Goal: Task Accomplishment & Management: Use online tool/utility

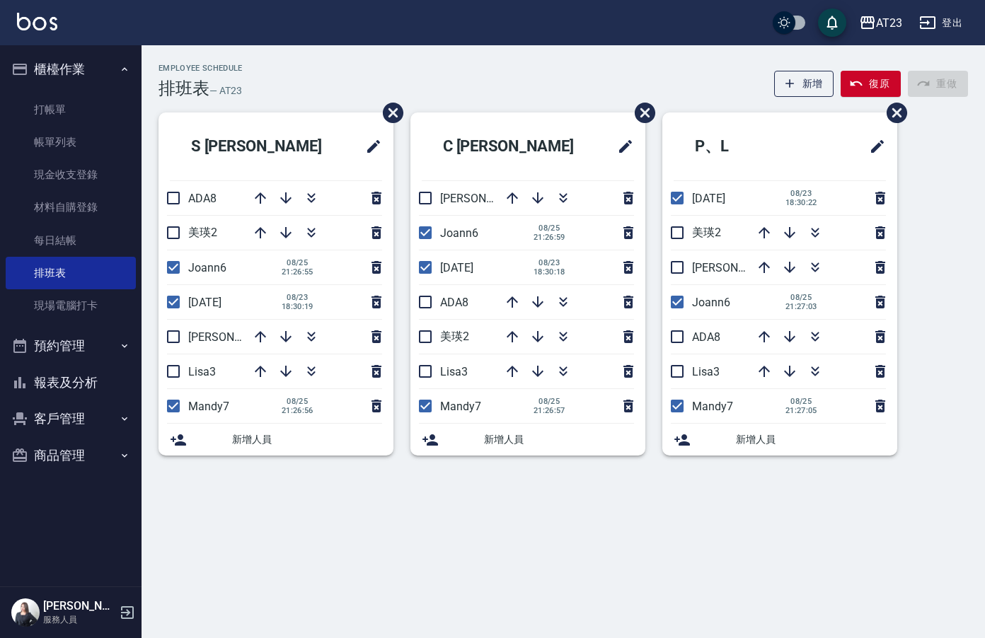
click at [88, 384] on button "報表及分析" at bounding box center [71, 383] width 130 height 37
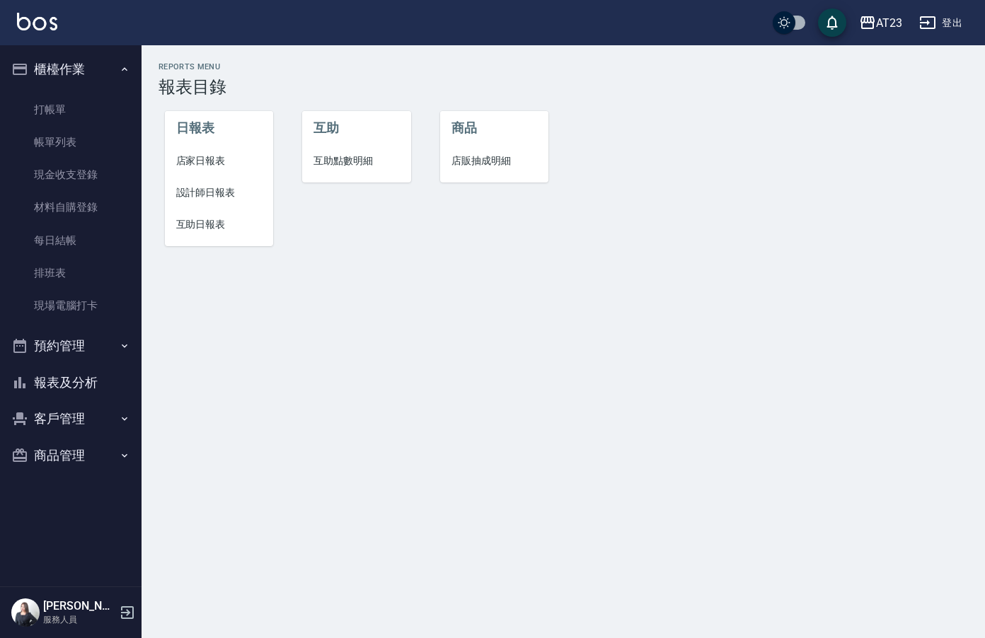
click at [214, 173] on li "店家日報表" at bounding box center [219, 161] width 109 height 32
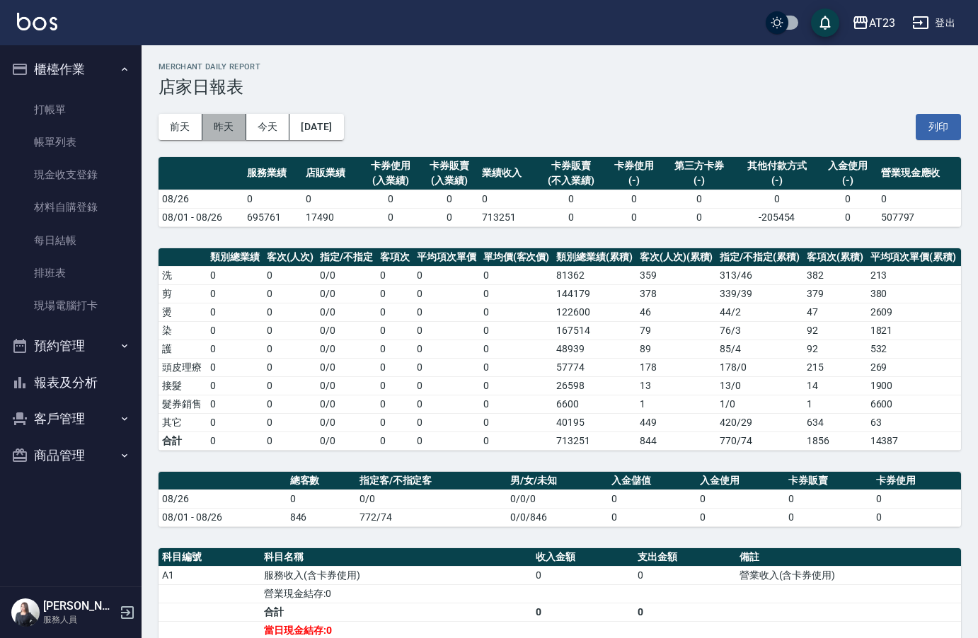
click at [226, 130] on button "昨天" at bounding box center [224, 127] width 44 height 26
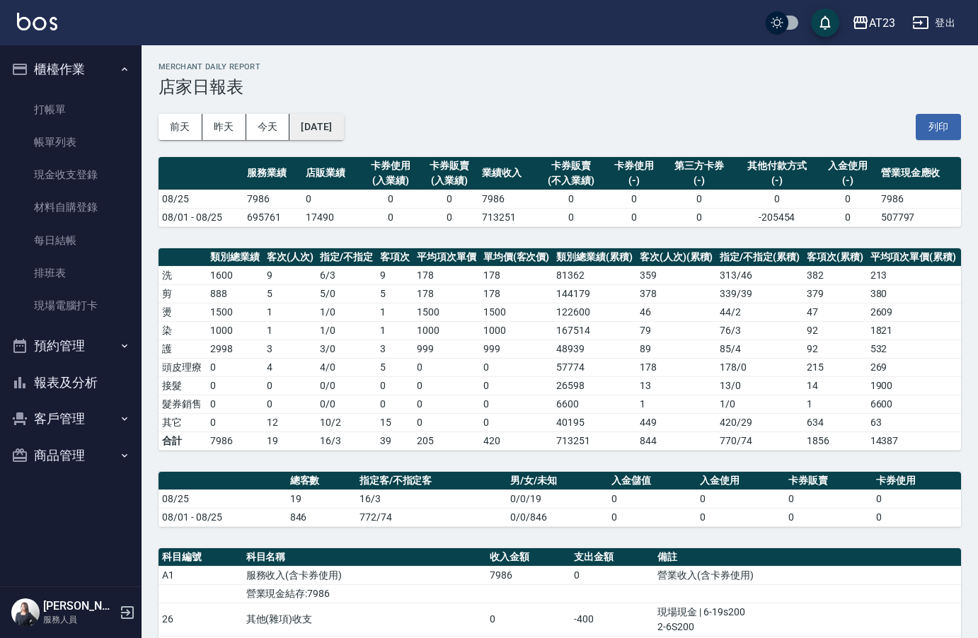
click at [337, 122] on button "[DATE]" at bounding box center [317, 127] width 54 height 26
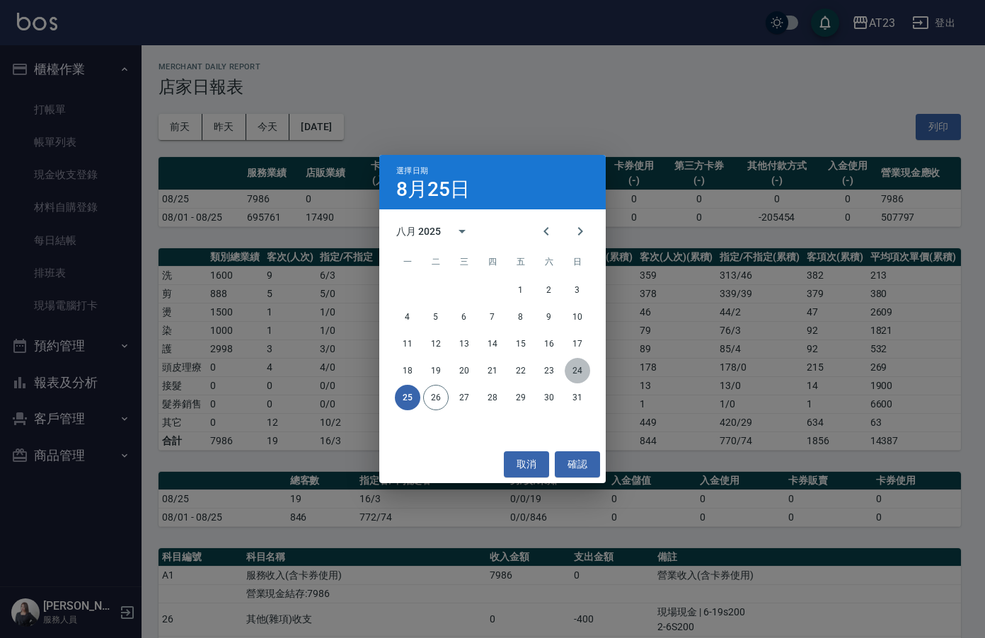
click at [576, 376] on button "24" at bounding box center [577, 370] width 25 height 25
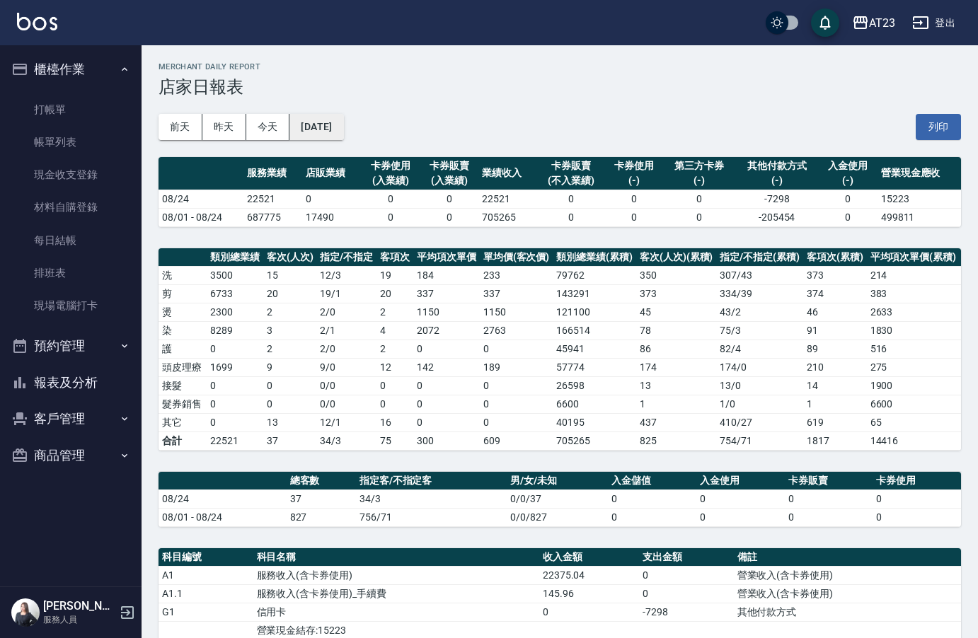
click at [336, 133] on button "[DATE]" at bounding box center [317, 127] width 54 height 26
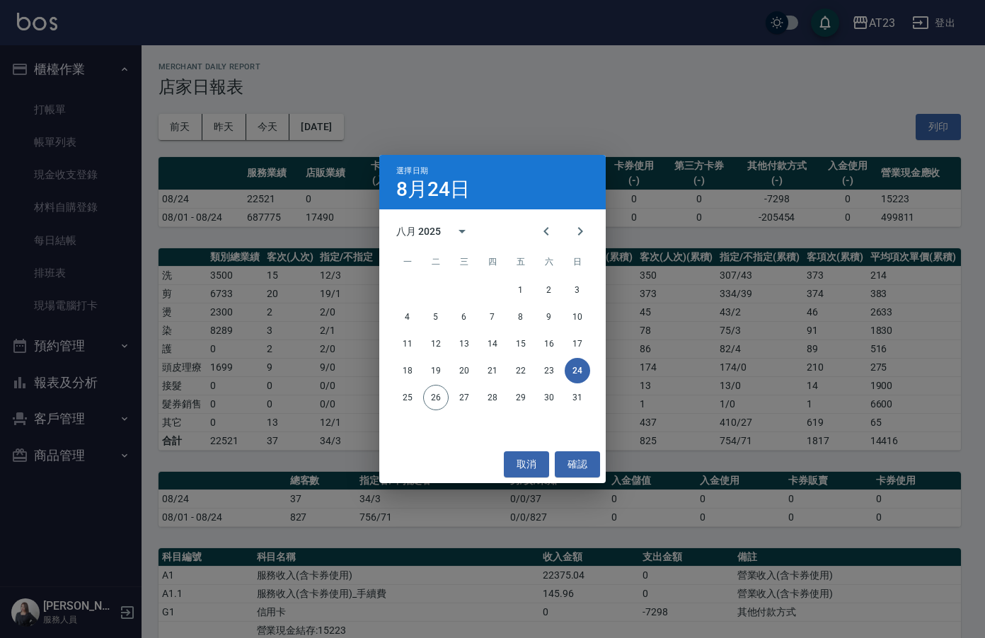
click at [543, 51] on div "選擇日期 [DATE] 八月 2025 一 二 三 四 五 六 日 1 2 3 4 5 6 7 8 9 10 11 12 13 14 15 16 17 18 …" at bounding box center [492, 319] width 985 height 638
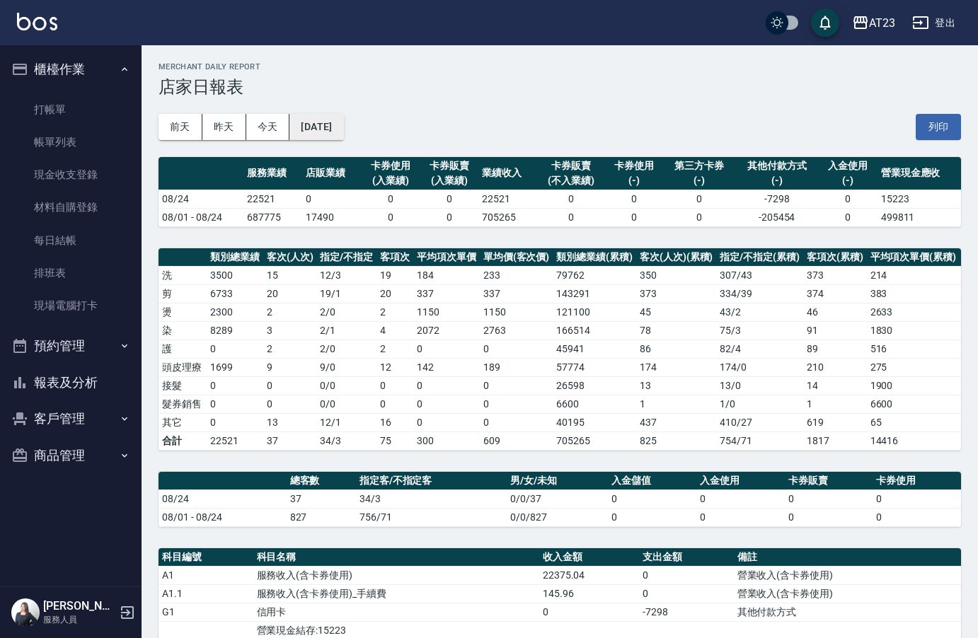
click at [341, 128] on button "[DATE]" at bounding box center [317, 127] width 54 height 26
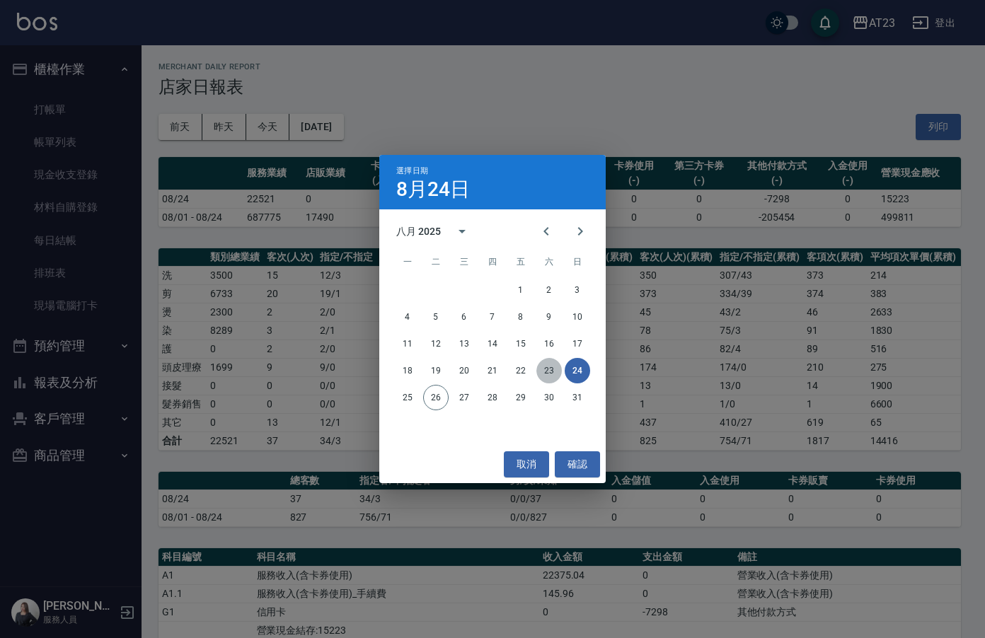
click at [556, 372] on button "23" at bounding box center [549, 370] width 25 height 25
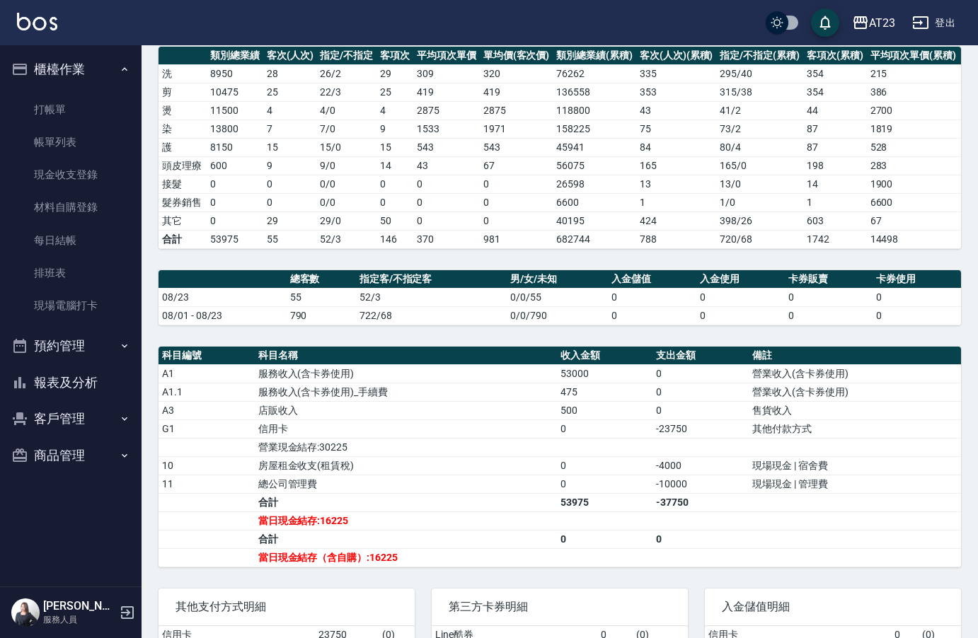
scroll to position [25, 0]
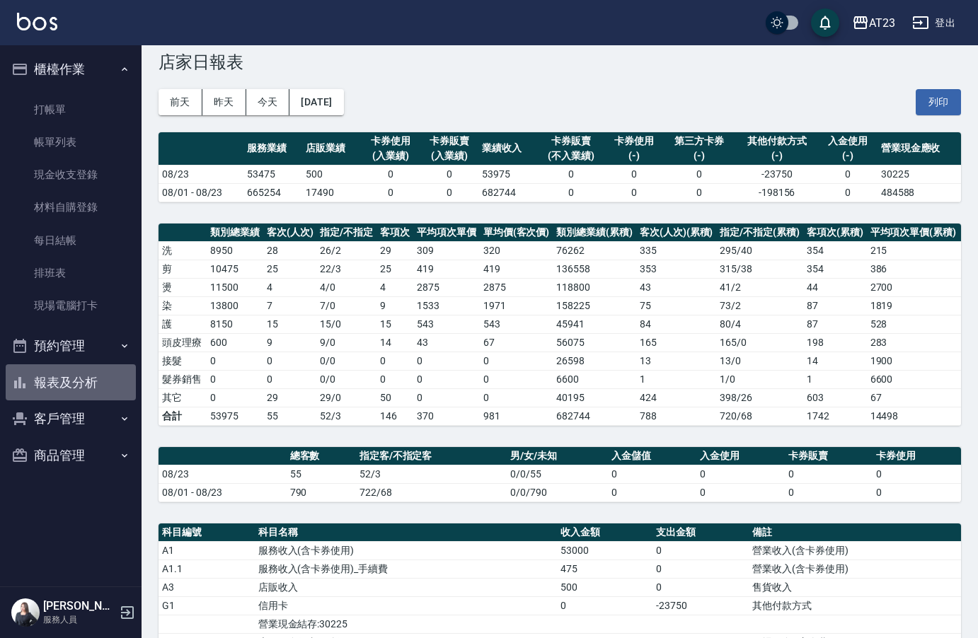
click at [51, 387] on button "報表及分析" at bounding box center [71, 383] width 130 height 37
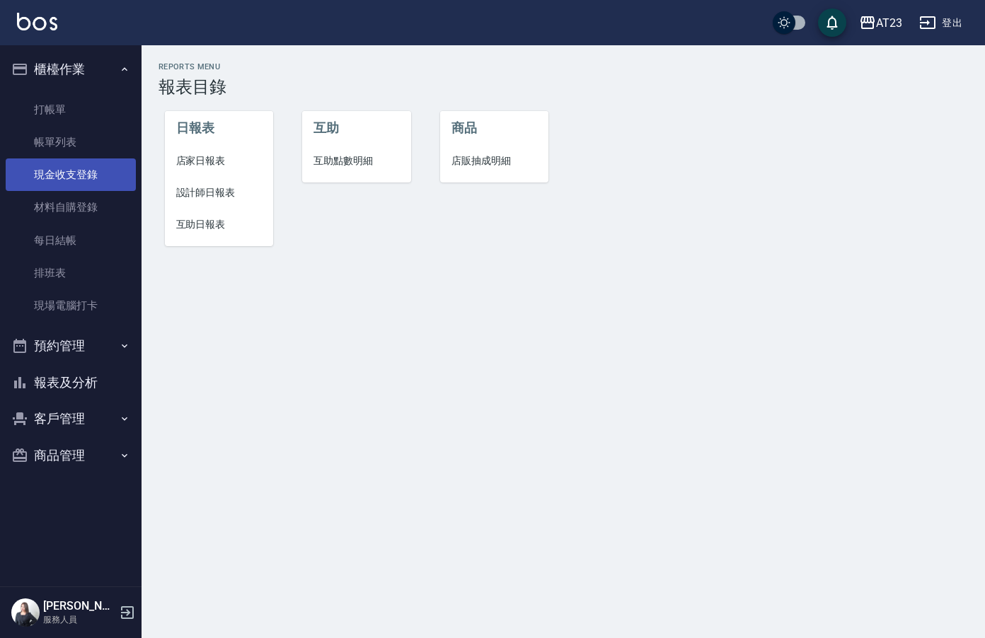
click at [93, 170] on link "現金收支登錄" at bounding box center [71, 175] width 130 height 33
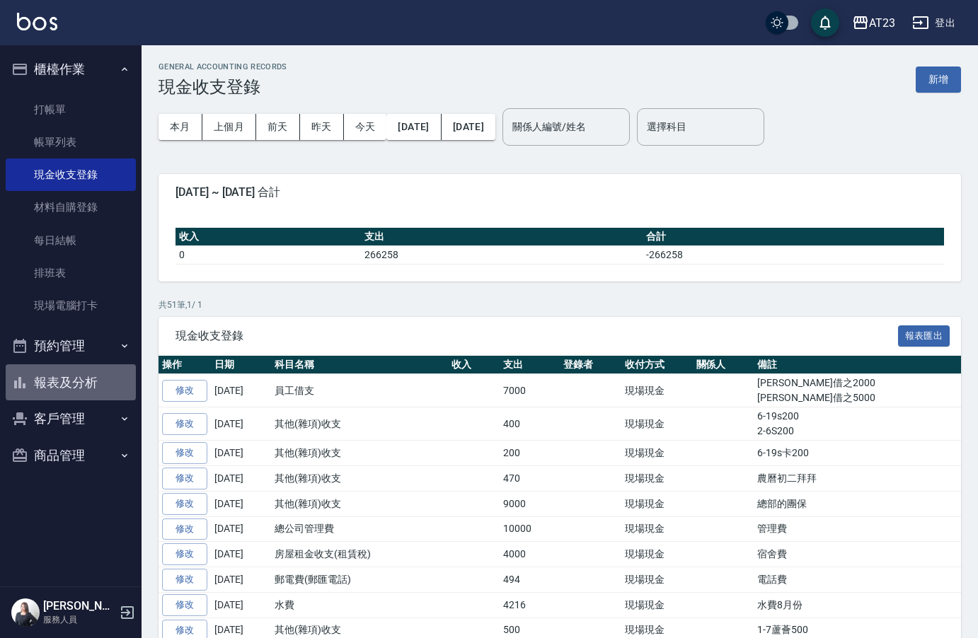
click at [84, 389] on button "報表及分析" at bounding box center [71, 383] width 130 height 37
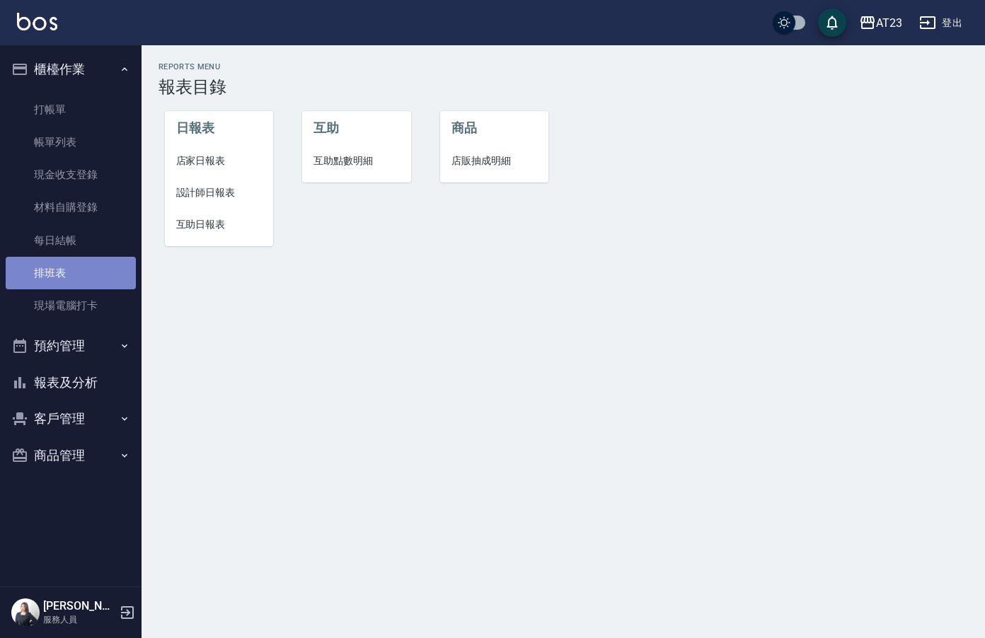
click at [55, 275] on link "排班表" at bounding box center [71, 273] width 130 height 33
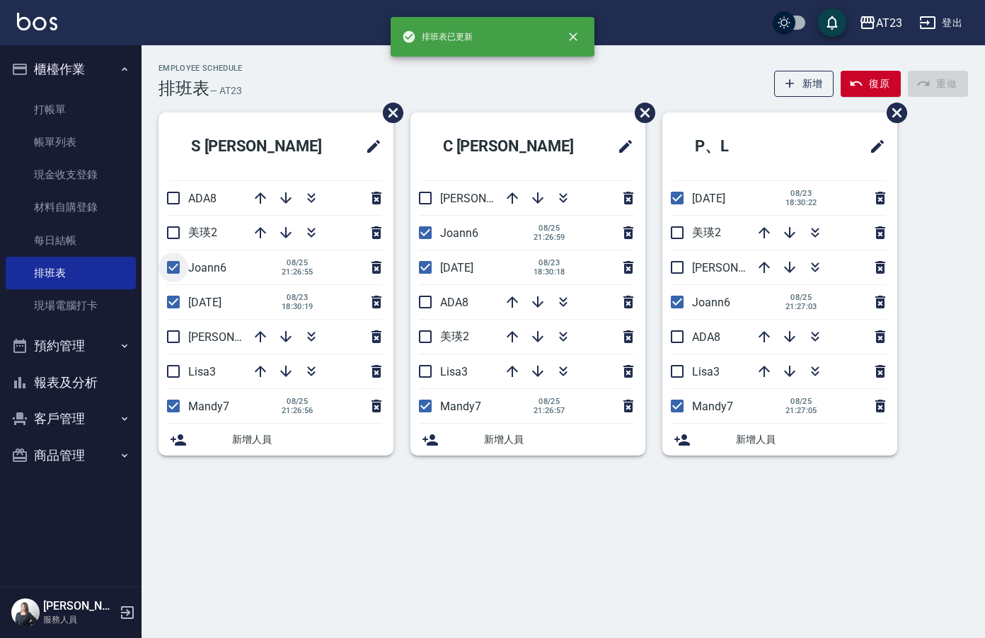
click at [167, 263] on input "checkbox" at bounding box center [174, 268] width 30 height 30
checkbox input "false"
click at [423, 231] on input "checkbox" at bounding box center [426, 233] width 30 height 30
checkbox input "false"
click at [677, 306] on input "checkbox" at bounding box center [678, 302] width 30 height 30
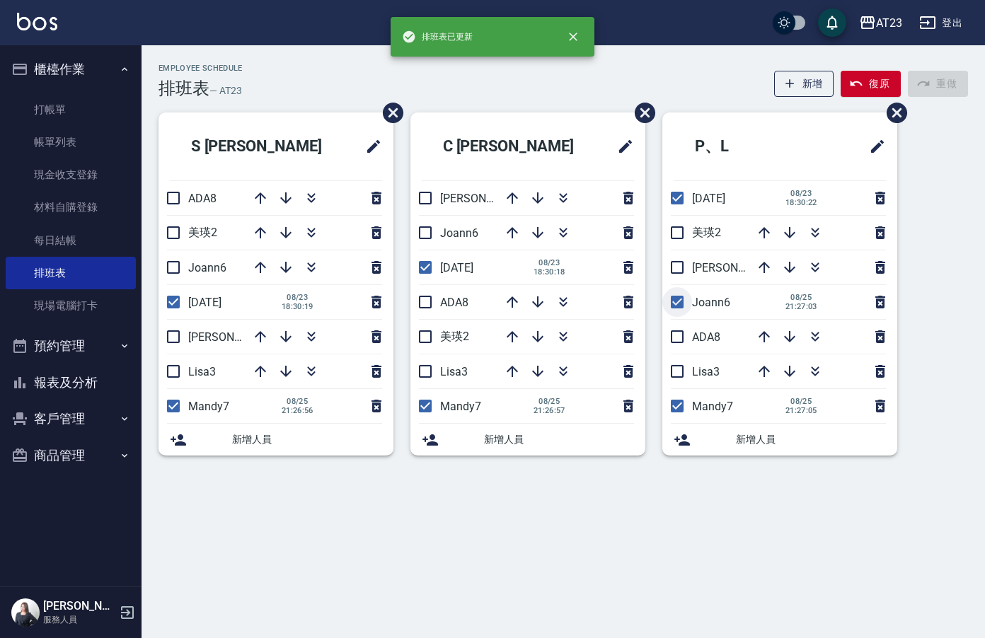
checkbox input "false"
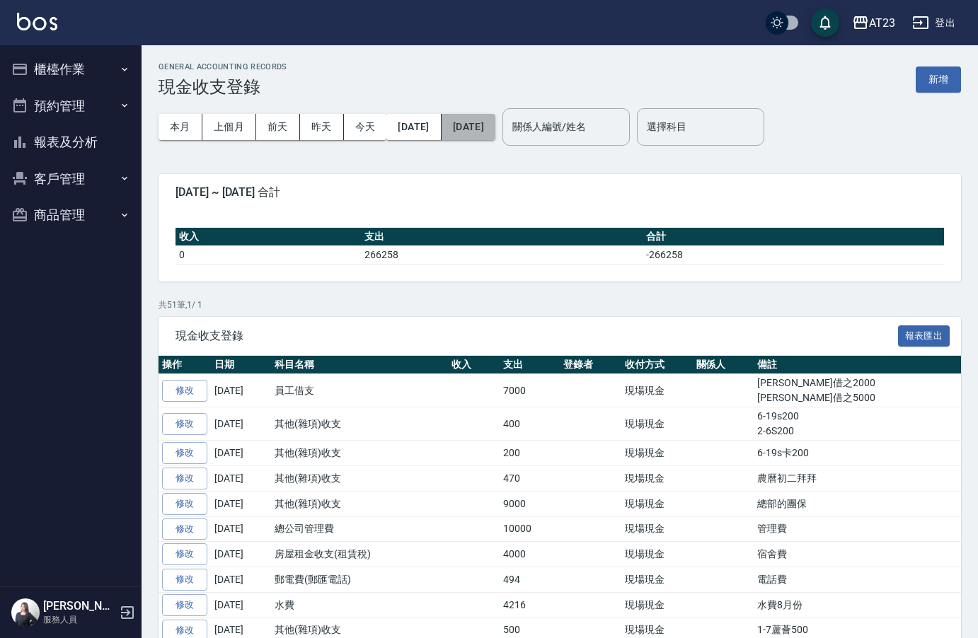
click at [495, 131] on button "[DATE]" at bounding box center [469, 127] width 54 height 26
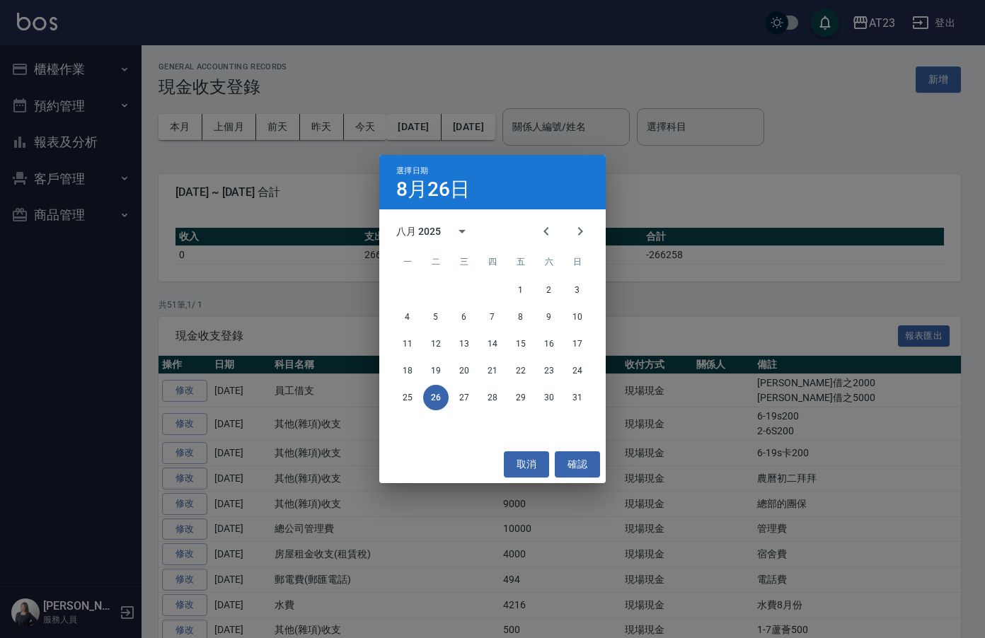
click at [438, 74] on div "選擇日期 8月26日 八月 2025 一 二 三 四 五 六 日 1 2 3 4 5 6 7 8 9 10 11 12 13 14 15 16 17 18 1…" at bounding box center [492, 319] width 985 height 638
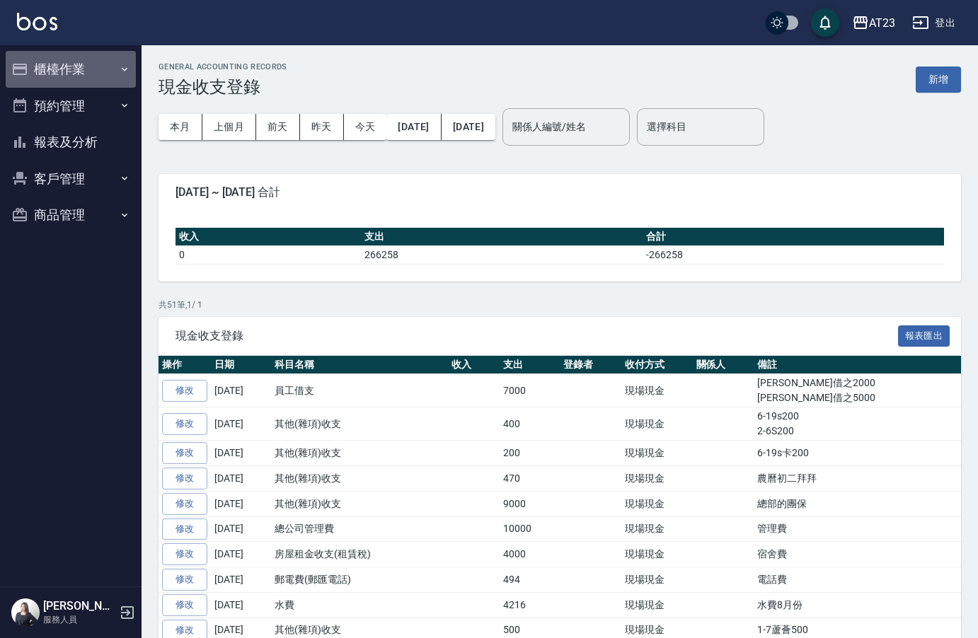
click at [67, 73] on button "櫃檯作業" at bounding box center [71, 69] width 130 height 37
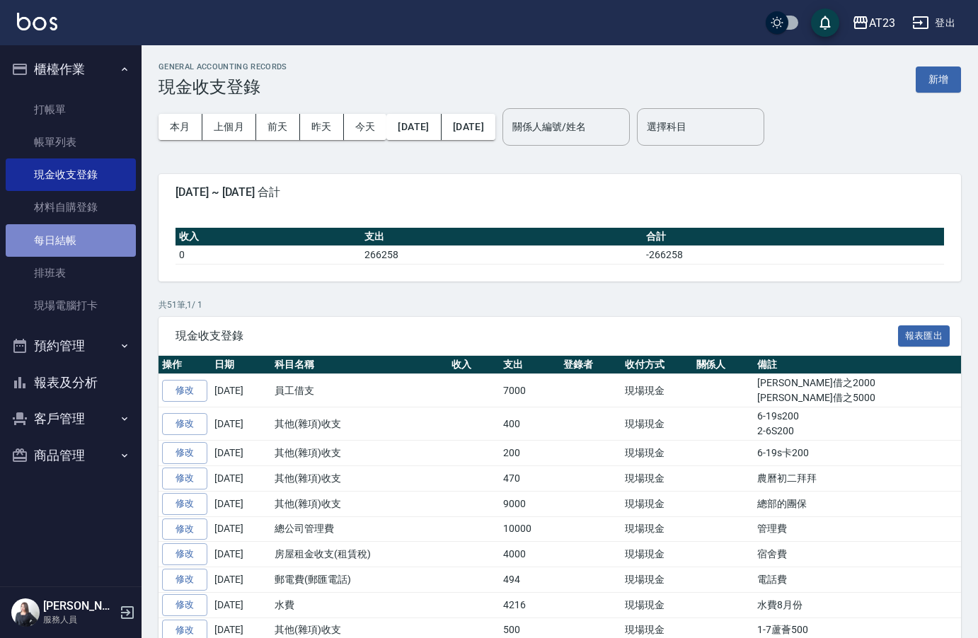
click at [71, 247] on link "每日結帳" at bounding box center [71, 240] width 130 height 33
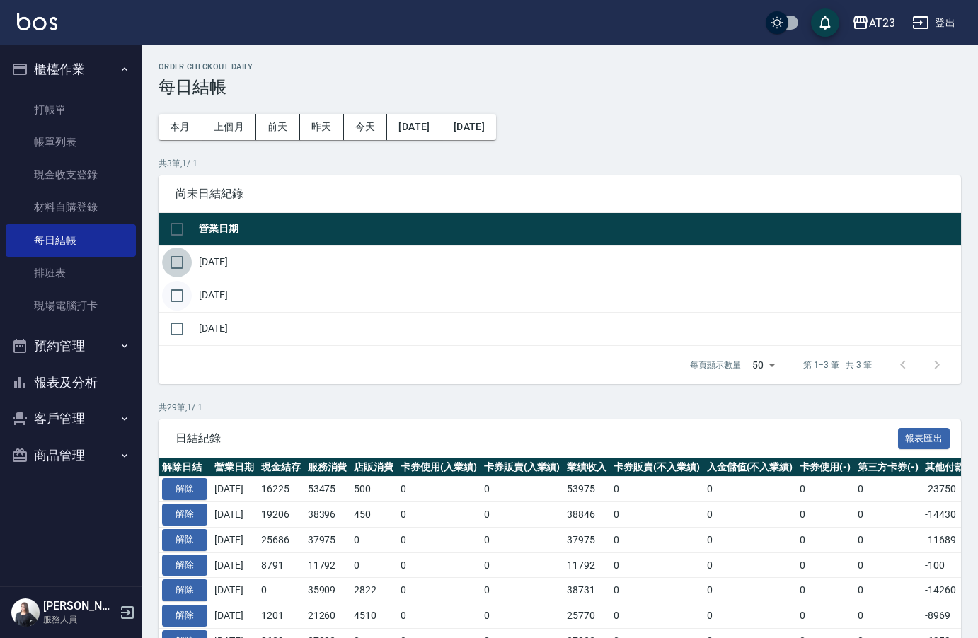
drag, startPoint x: 179, startPoint y: 266, endPoint x: 171, endPoint y: 307, distance: 41.9
click at [177, 277] on input "checkbox" at bounding box center [177, 263] width 30 height 30
checkbox input "true"
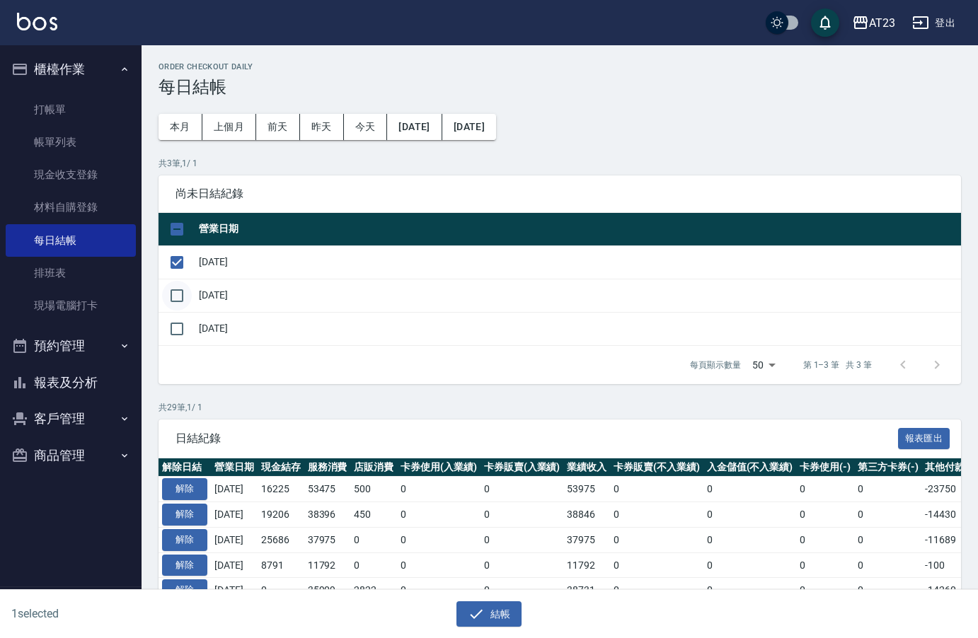
click at [171, 307] on input "checkbox" at bounding box center [177, 296] width 30 height 30
checkbox input "true"
click at [482, 606] on icon "button" at bounding box center [476, 614] width 17 height 17
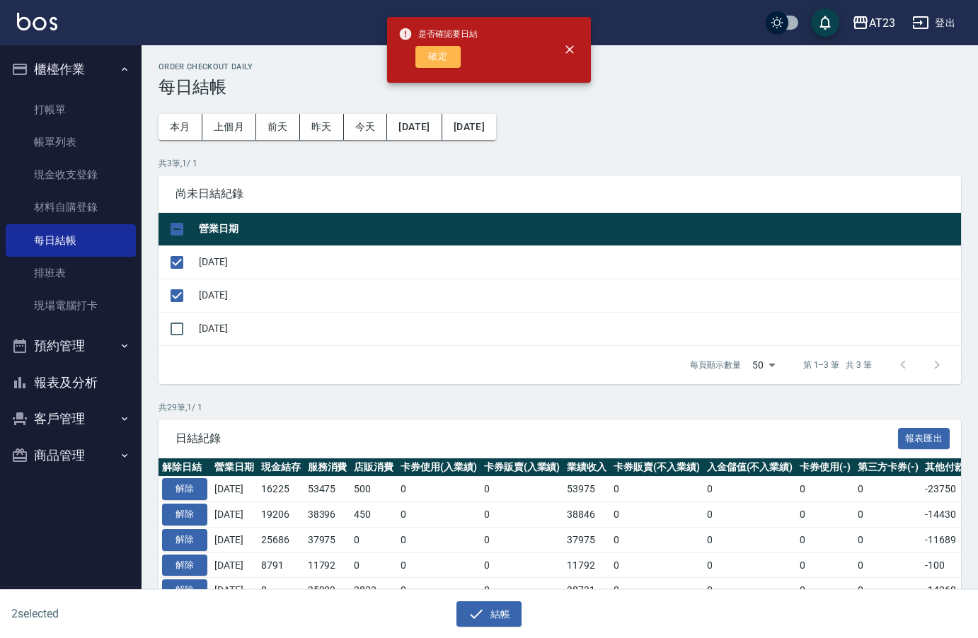
click at [443, 65] on button "確定" at bounding box center [437, 57] width 45 height 22
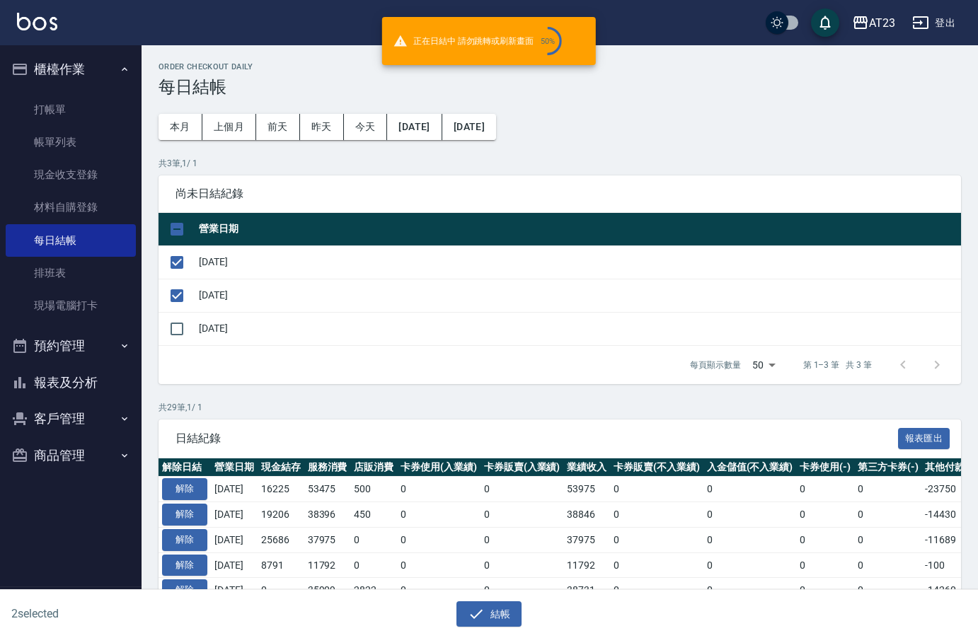
checkbox input "false"
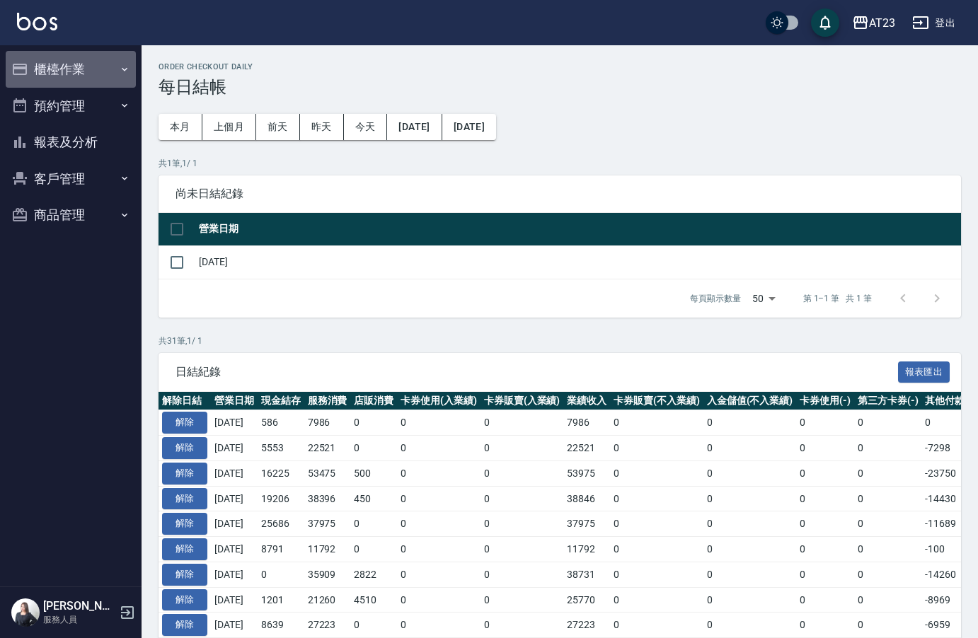
click at [75, 68] on button "櫃檯作業" at bounding box center [71, 69] width 130 height 37
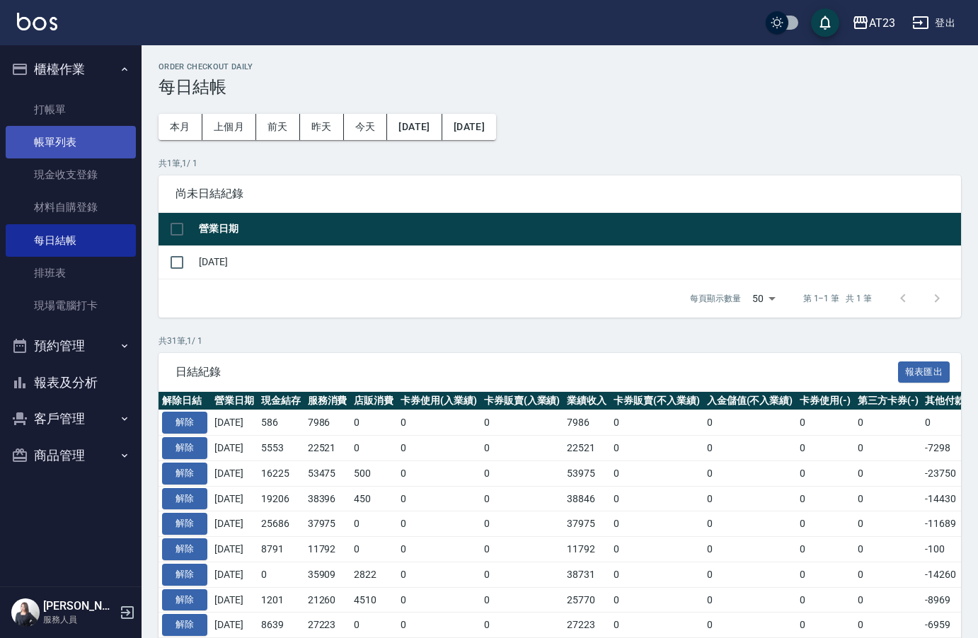
click at [76, 149] on link "帳單列表" at bounding box center [71, 142] width 130 height 33
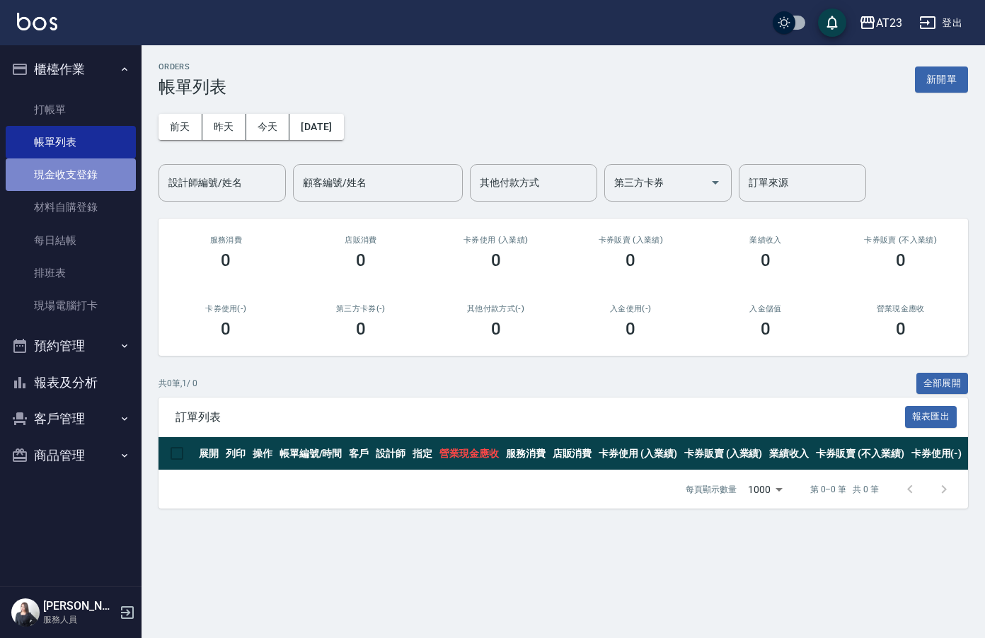
click at [80, 173] on link "現金收支登錄" at bounding box center [71, 175] width 130 height 33
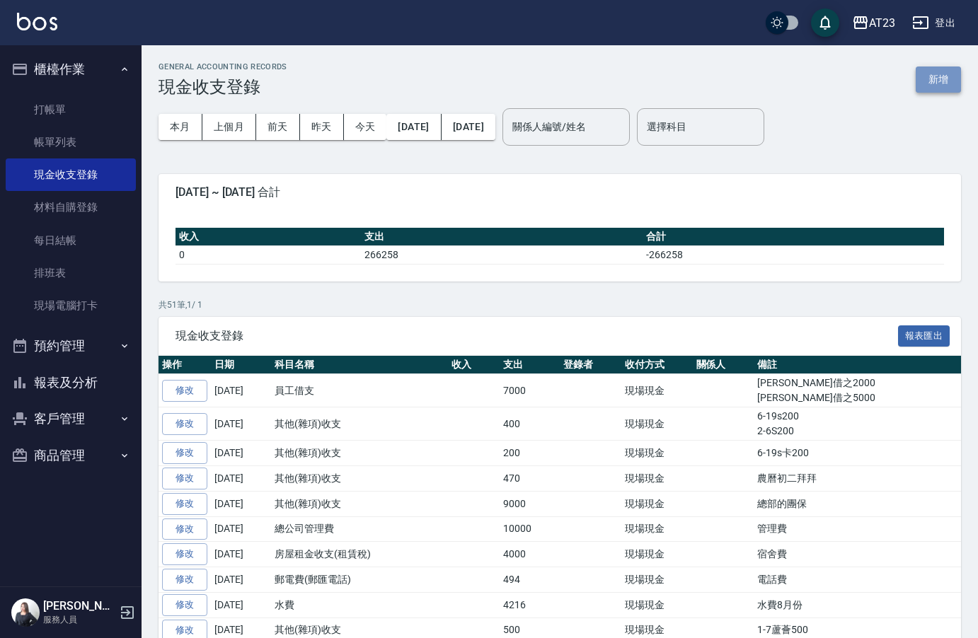
click at [946, 82] on button "新增" at bounding box center [938, 80] width 45 height 26
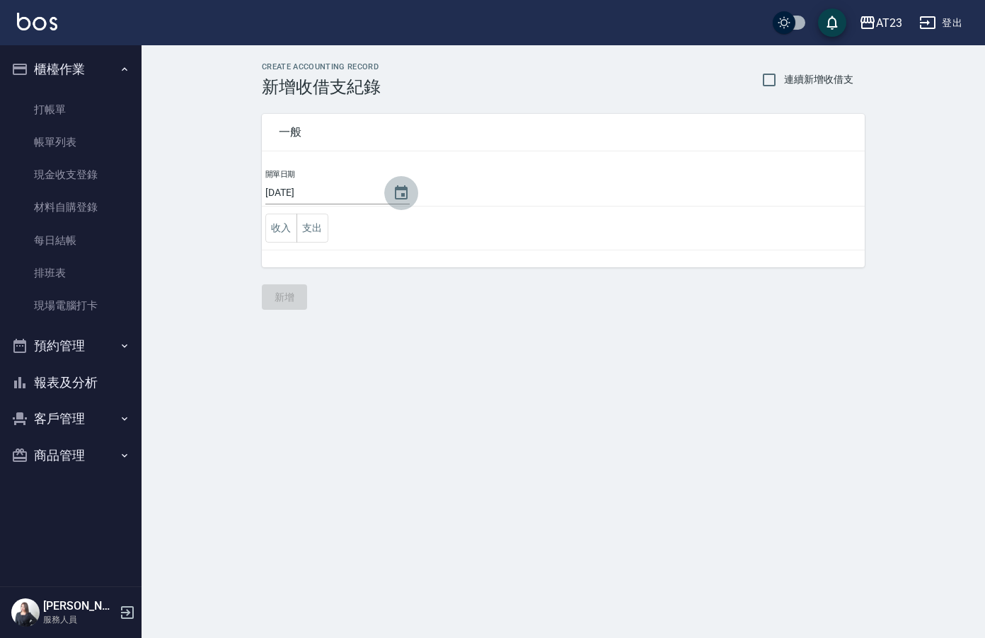
click at [408, 192] on button "Choose date, selected date is 2025-08-26" at bounding box center [401, 193] width 34 height 34
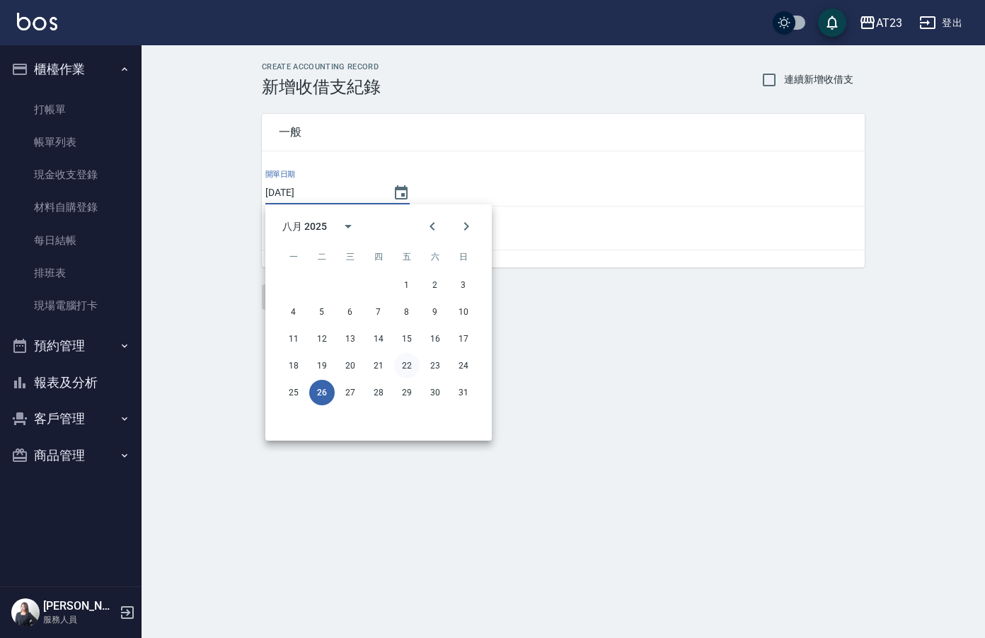
click at [411, 369] on button "22" at bounding box center [406, 365] width 25 height 25
type input "2025/08/22"
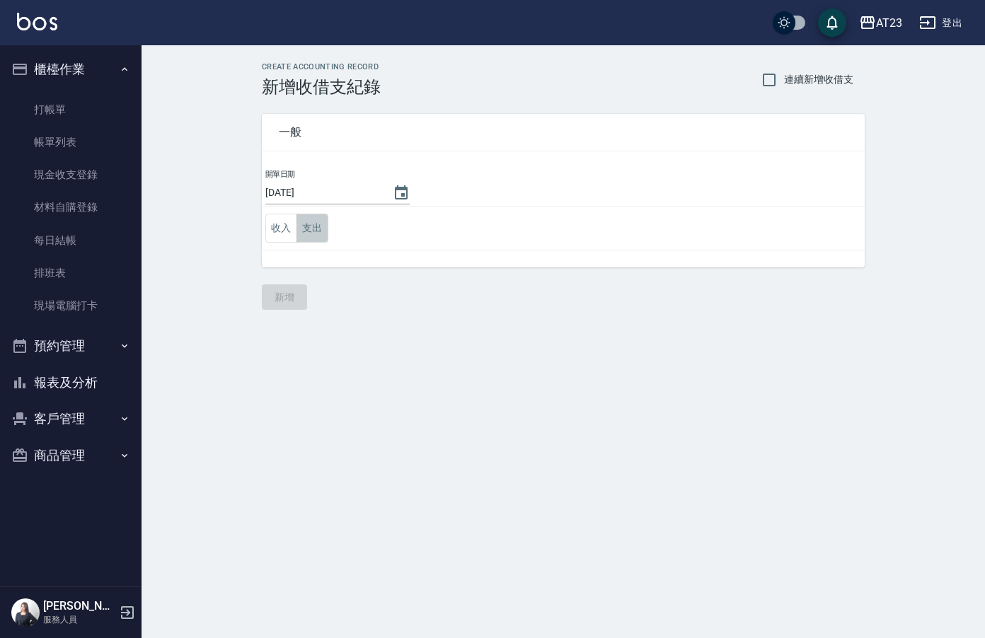
click at [310, 230] on button "支出" at bounding box center [313, 228] width 32 height 29
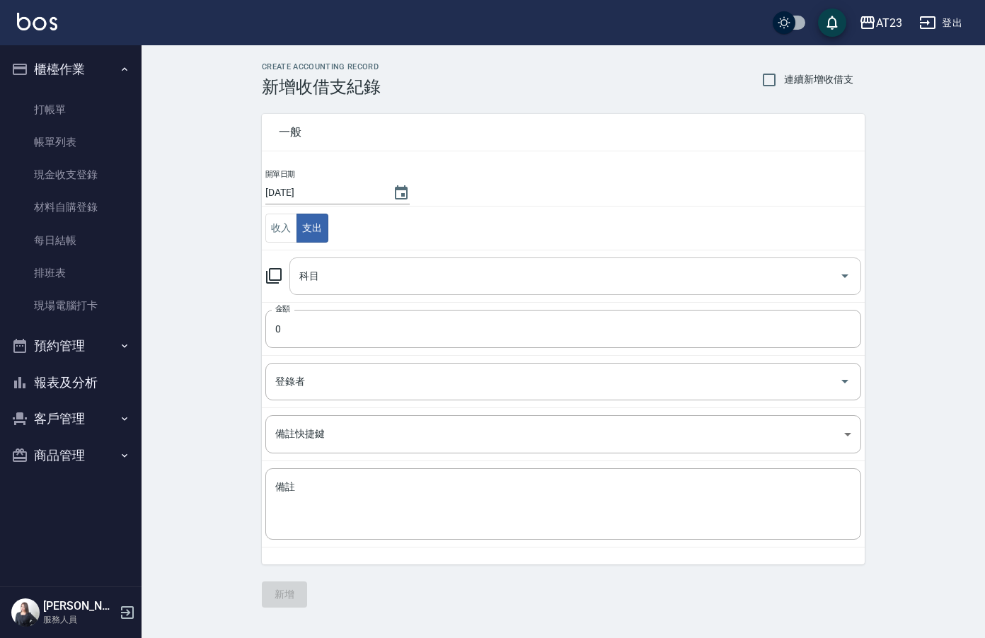
click at [332, 280] on input "科目" at bounding box center [565, 276] width 538 height 25
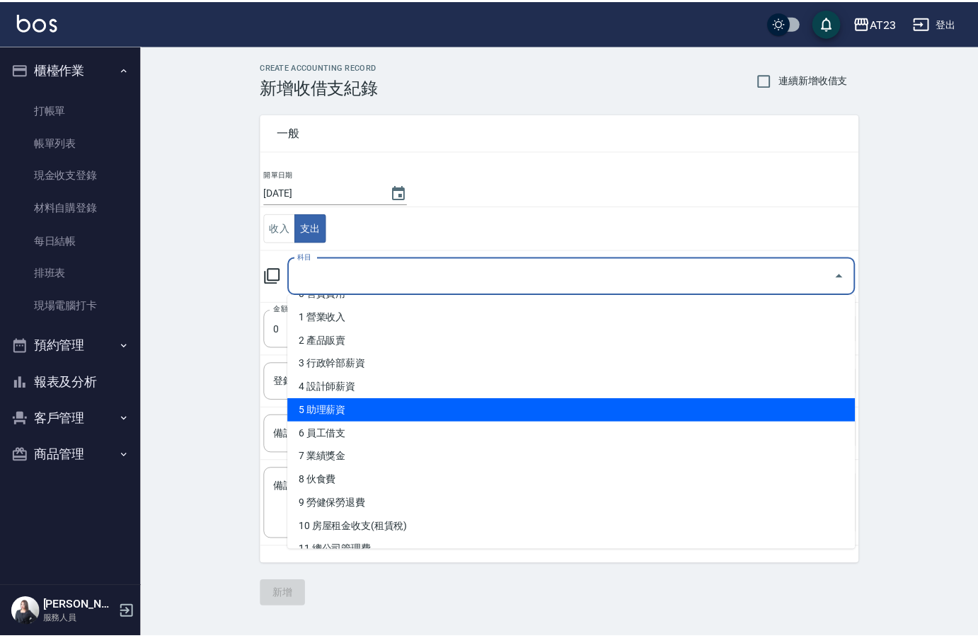
scroll to position [71, 0]
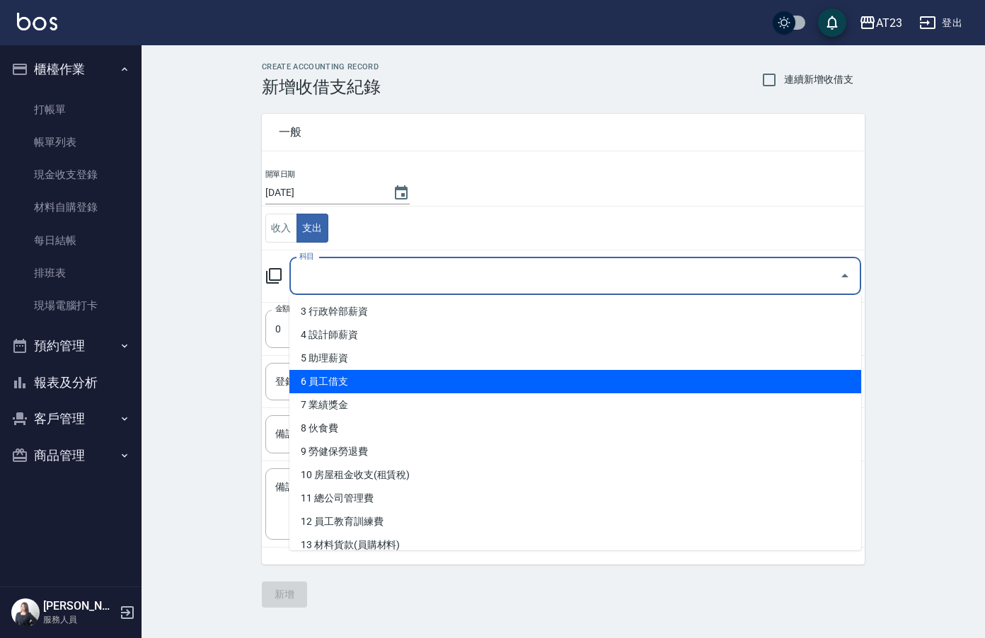
click at [450, 380] on li "6 員工借支" at bounding box center [576, 381] width 572 height 23
type input "6 員工借支"
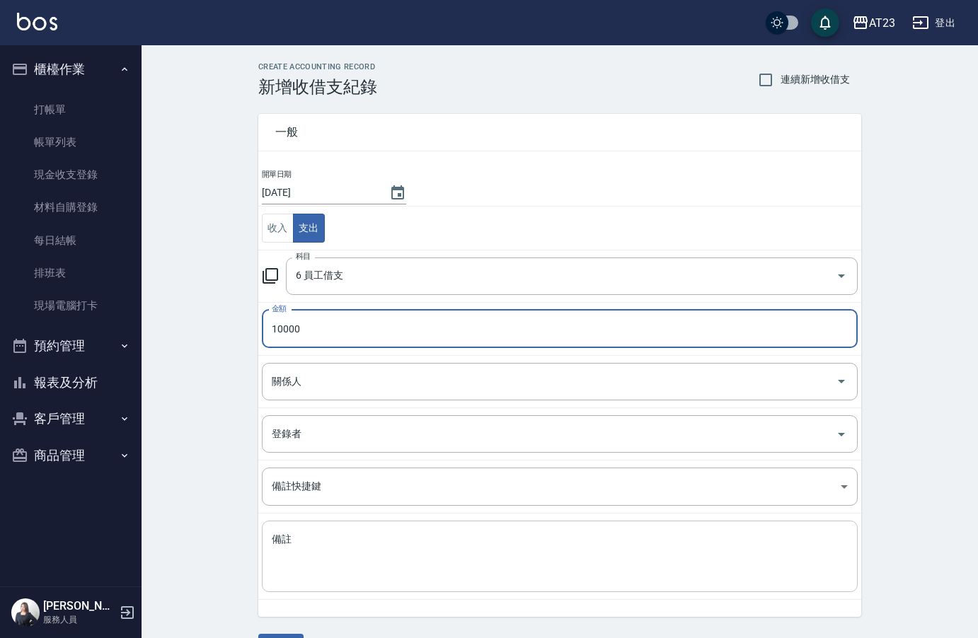
type input "10000"
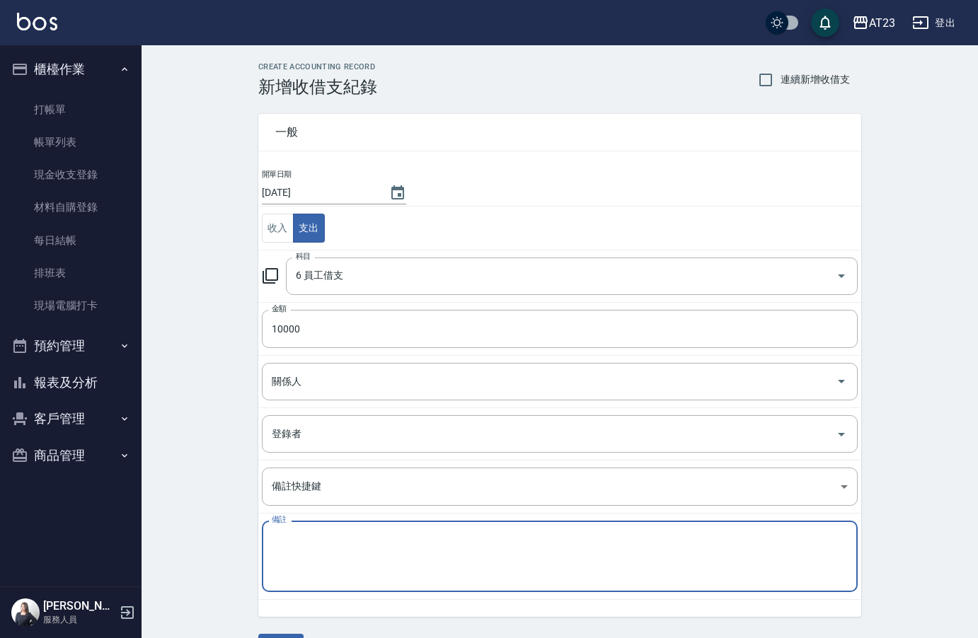
drag, startPoint x: 432, startPoint y: 549, endPoint x: 434, endPoint y: 541, distance: 8.1
click at [432, 547] on textarea "備註" at bounding box center [560, 557] width 576 height 48
type textarea "v"
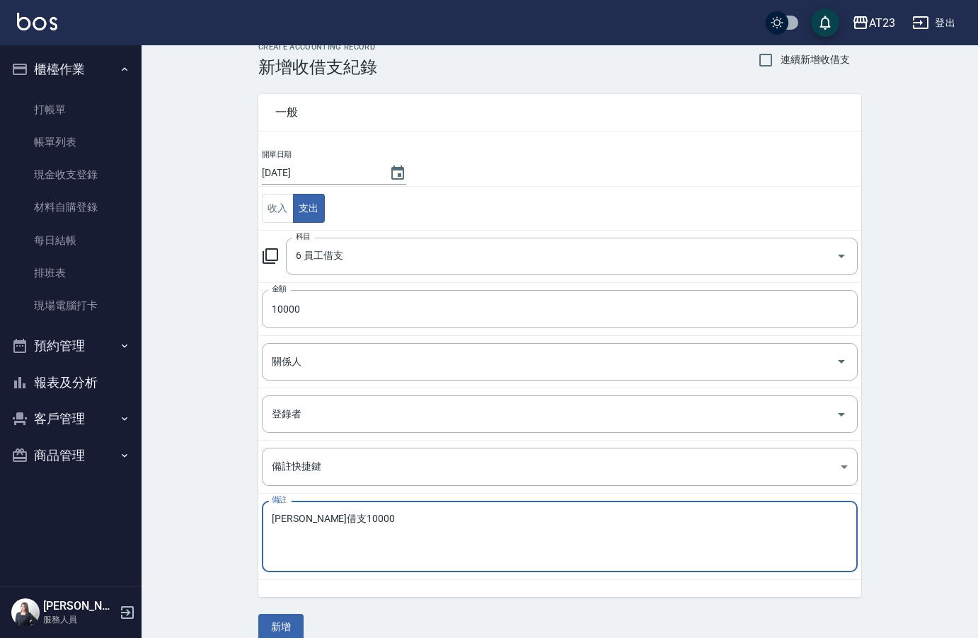
scroll to position [39, 0]
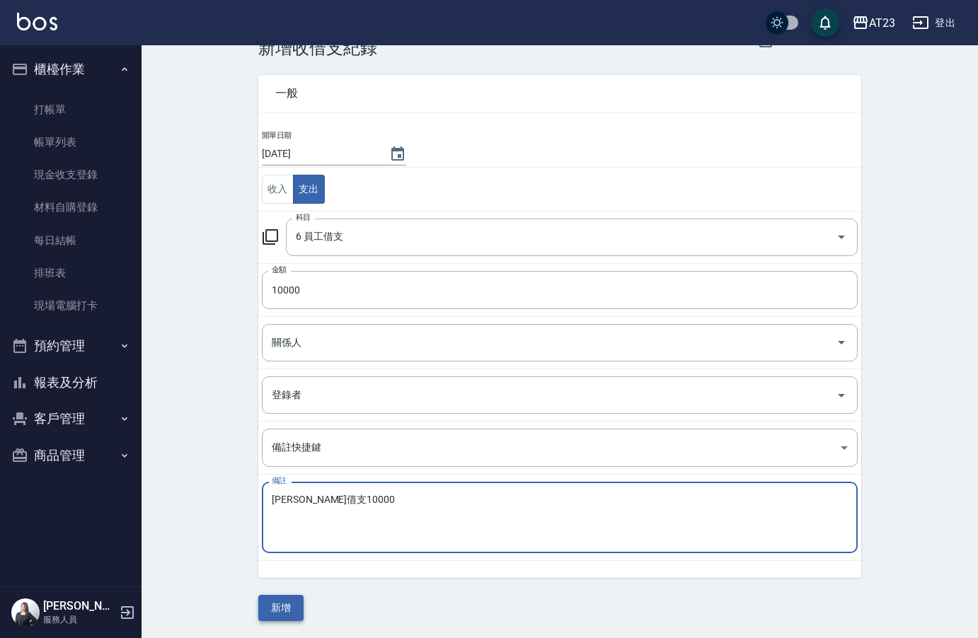
type textarea "小妮借支10000"
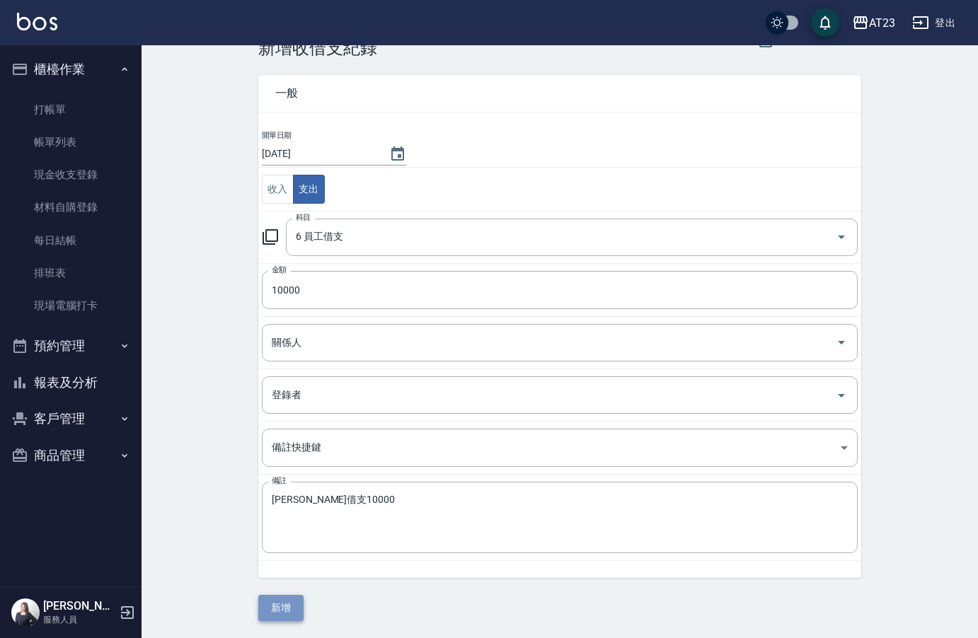
click at [298, 614] on button "新增" at bounding box center [280, 608] width 45 height 26
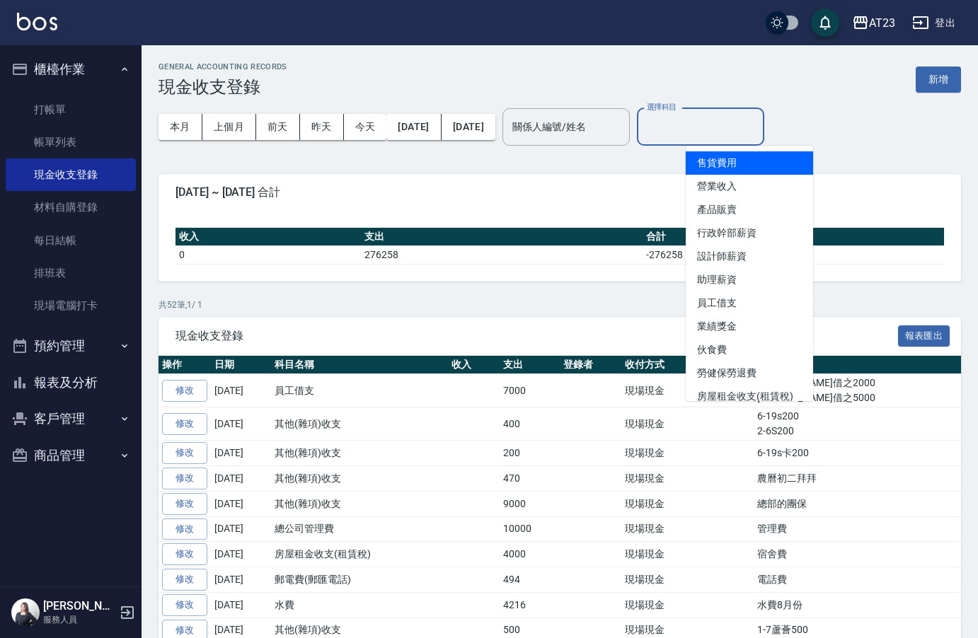
click at [734, 128] on input "選擇科目" at bounding box center [700, 127] width 115 height 25
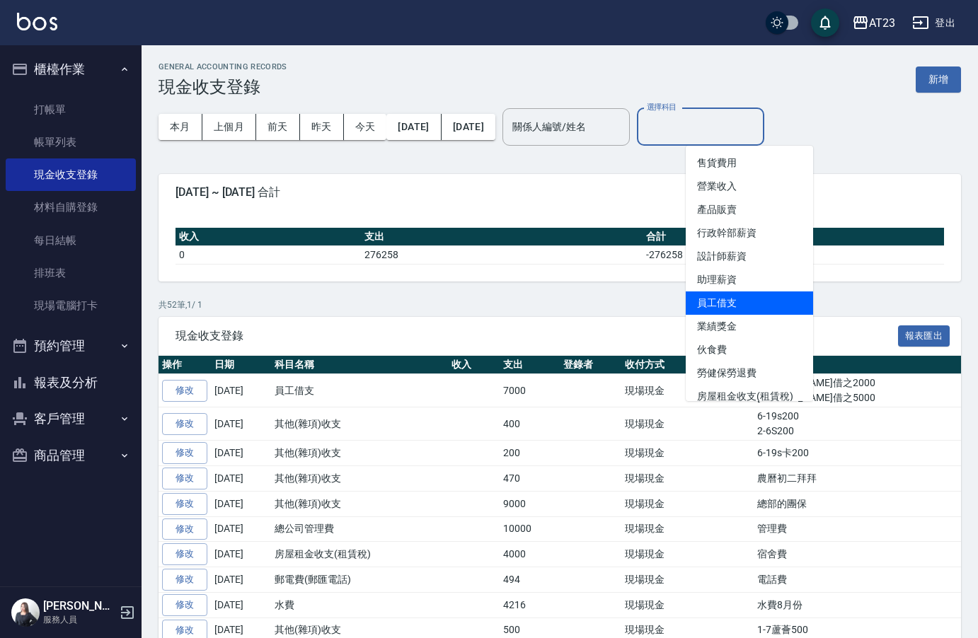
click at [737, 310] on li "員工借支" at bounding box center [749, 303] width 127 height 23
type input "員工借支"
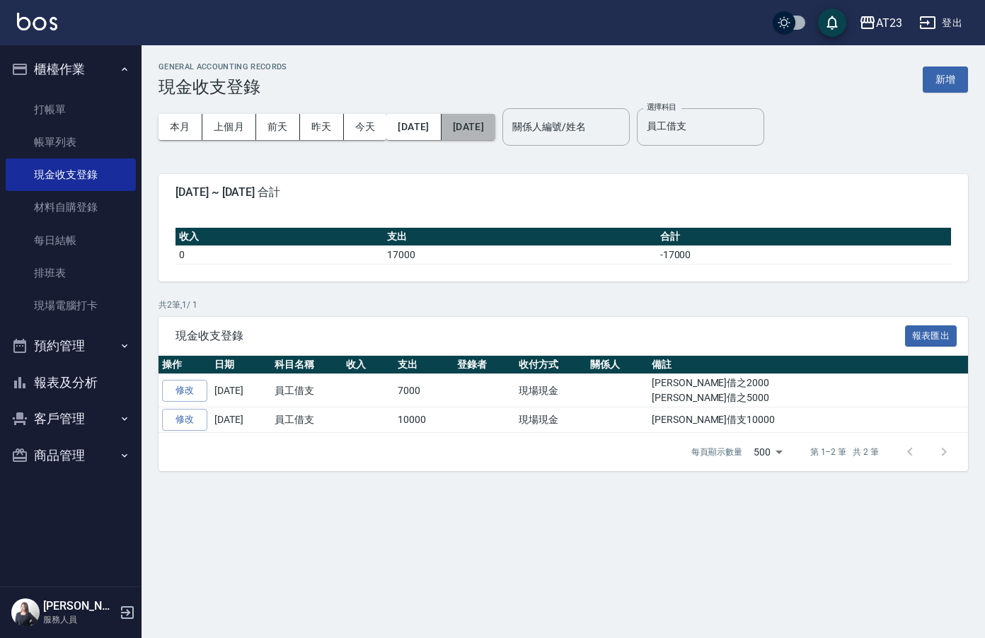
click at [495, 132] on button "[DATE]" at bounding box center [469, 127] width 54 height 26
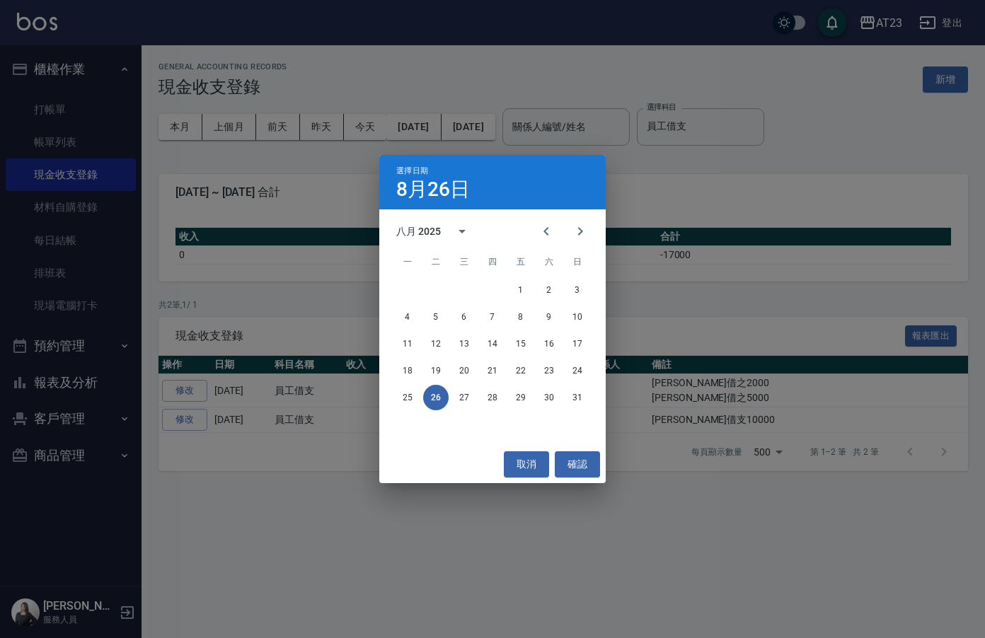
click at [340, 166] on div "選擇日期 8月26日 八月 2025 一 二 三 四 五 六 日 1 2 3 4 5 6 7 8 9 10 11 12 13 14 15 16 17 18 1…" at bounding box center [492, 319] width 985 height 638
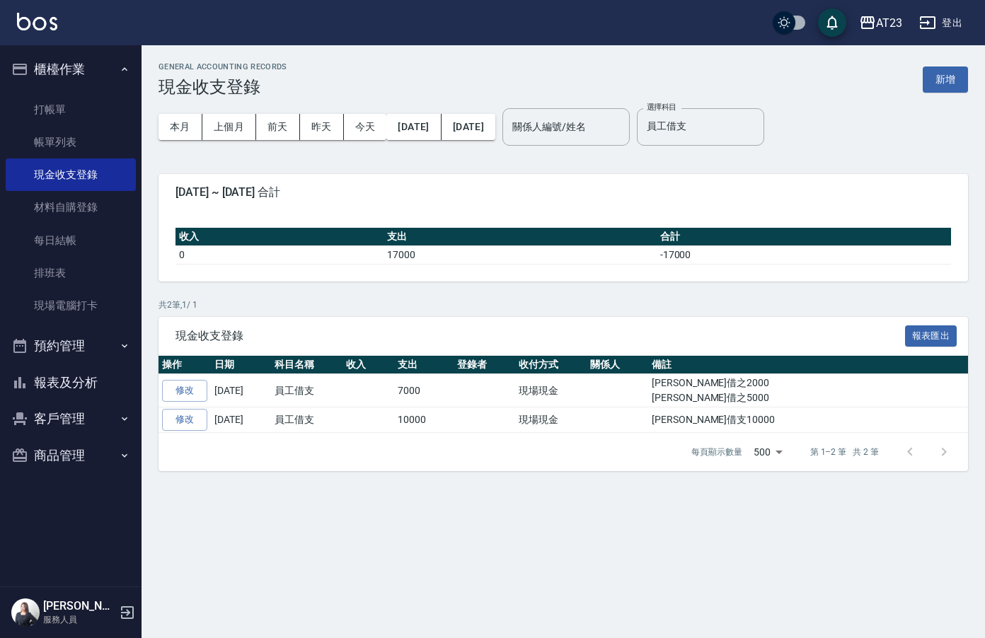
drag, startPoint x: 499, startPoint y: 171, endPoint x: 821, endPoint y: 148, distance: 322.9
click at [607, 163] on div "GENERAL ACCOUNTING RECORDS 現金收支登錄 新增 本月 上個月 前天 昨天 今天 2025/08/01 2025/08/26 關係人編…" at bounding box center [564, 266] width 844 height 443
click at [951, 85] on button "新增" at bounding box center [945, 80] width 45 height 26
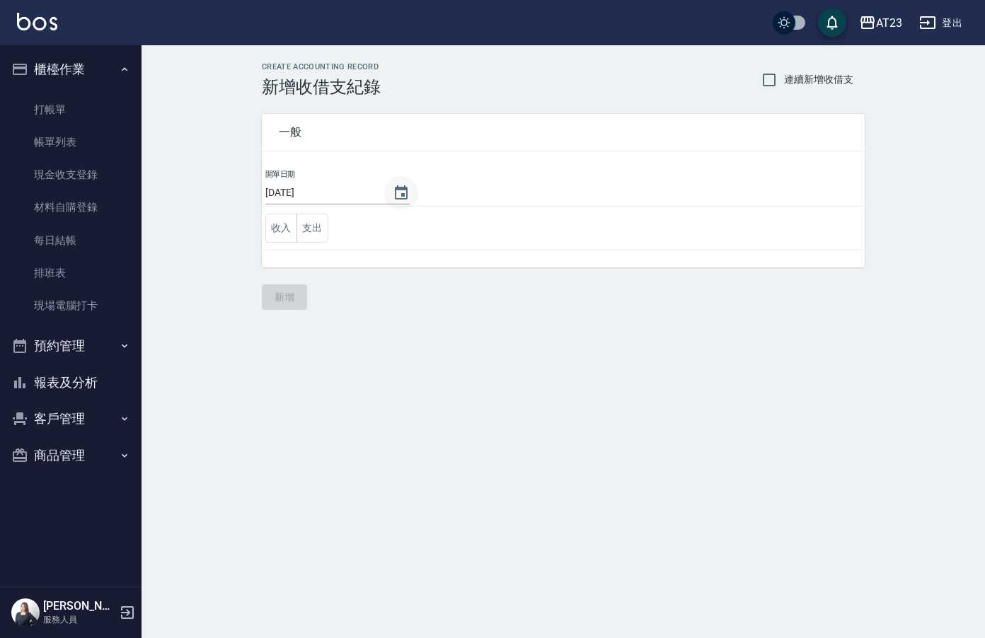
click at [396, 199] on icon "Choose date, selected date is 2025-08-26" at bounding box center [401, 192] width 13 height 14
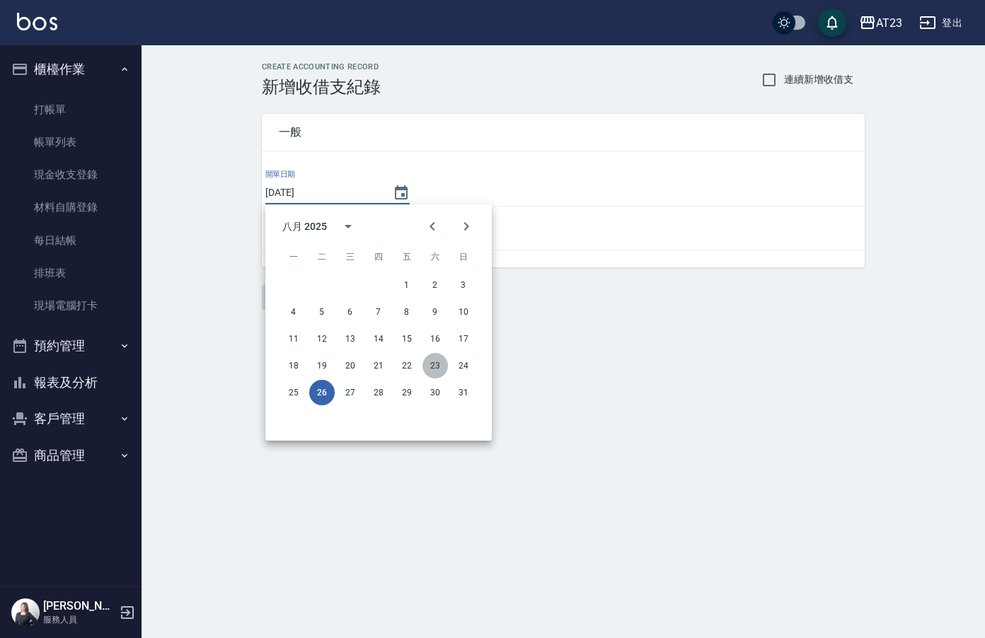
click at [441, 369] on button "23" at bounding box center [435, 365] width 25 height 25
type input "[DATE]"
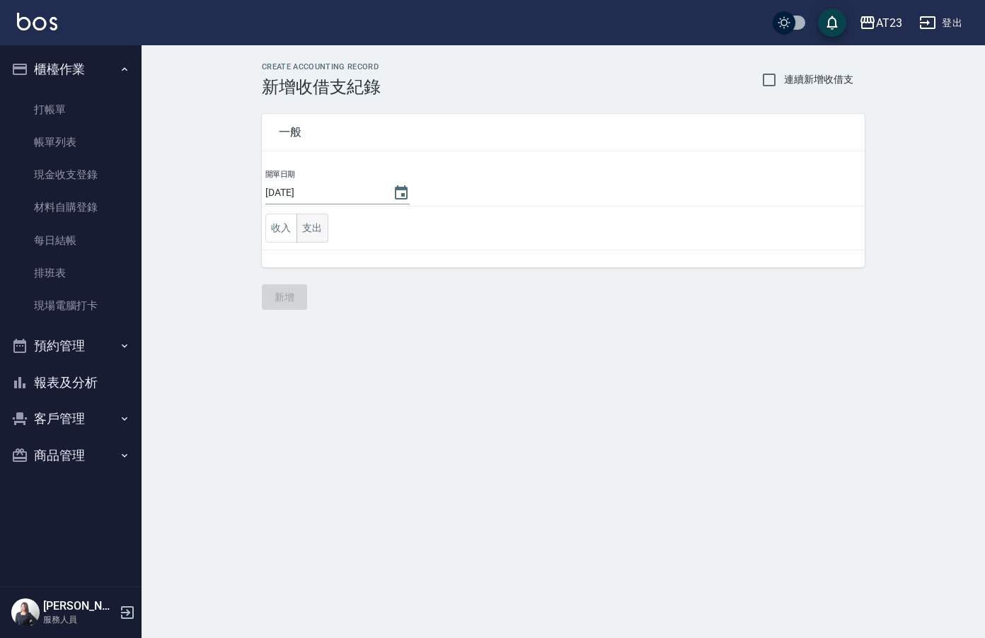
click at [316, 223] on button "支出" at bounding box center [313, 228] width 32 height 29
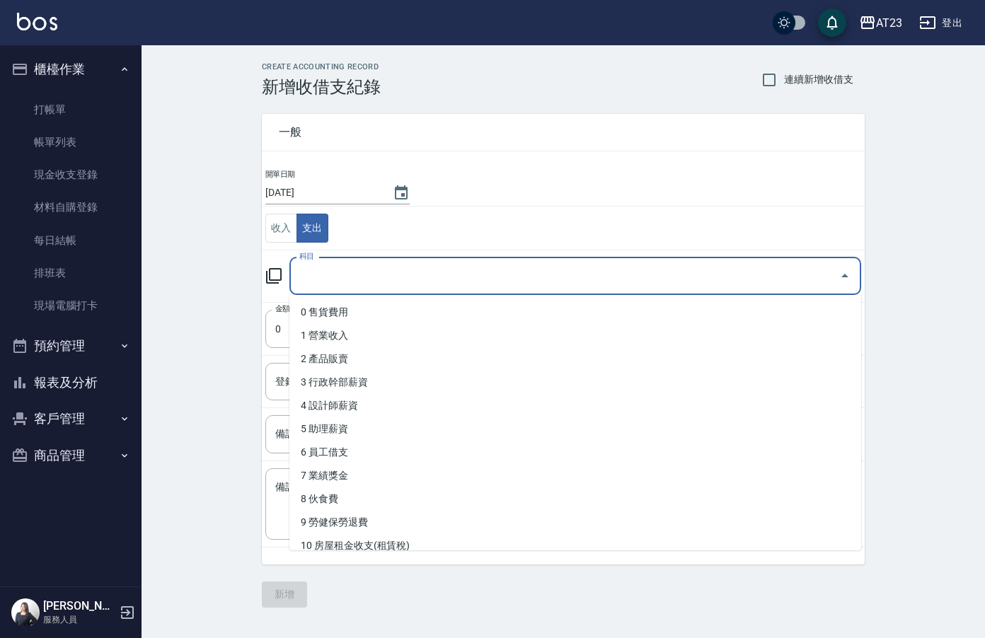
click at [339, 284] on input "科目" at bounding box center [565, 276] width 538 height 25
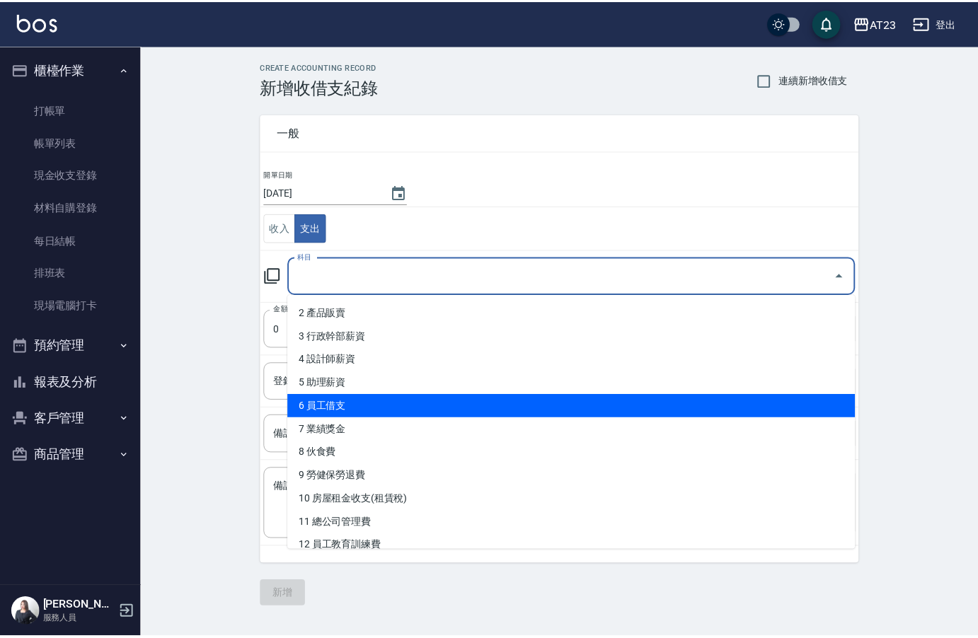
scroll to position [71, 0]
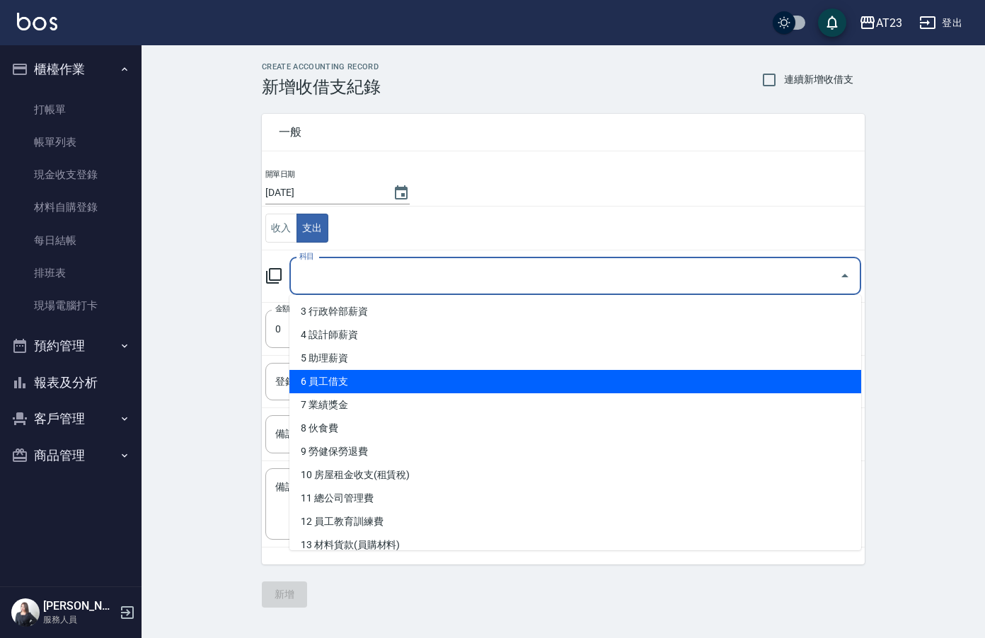
click at [426, 383] on li "6 員工借支" at bounding box center [576, 381] width 572 height 23
type input "6 員工借支"
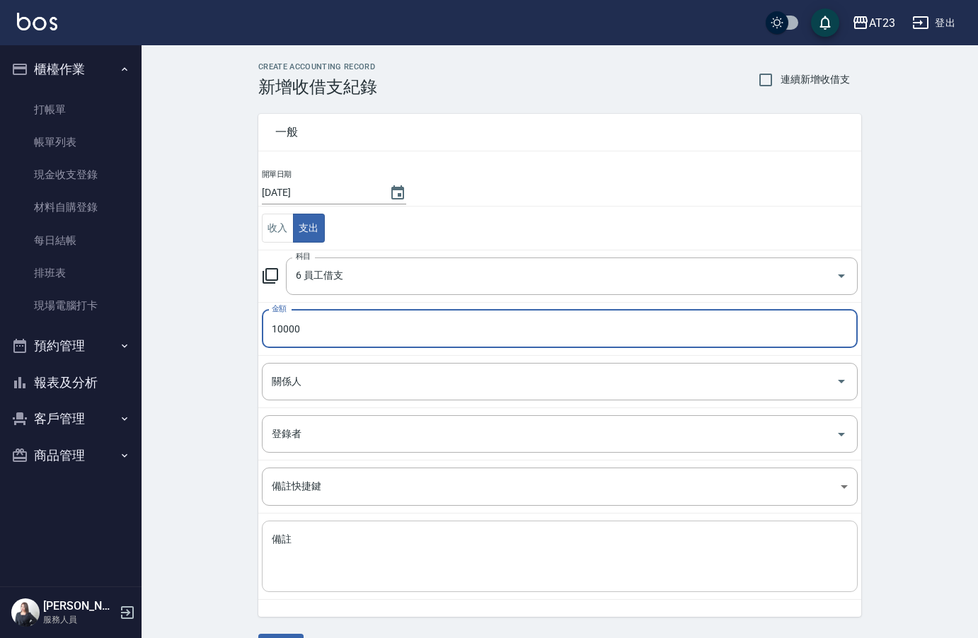
type input "10000"
click at [437, 561] on textarea "備註" at bounding box center [560, 557] width 576 height 48
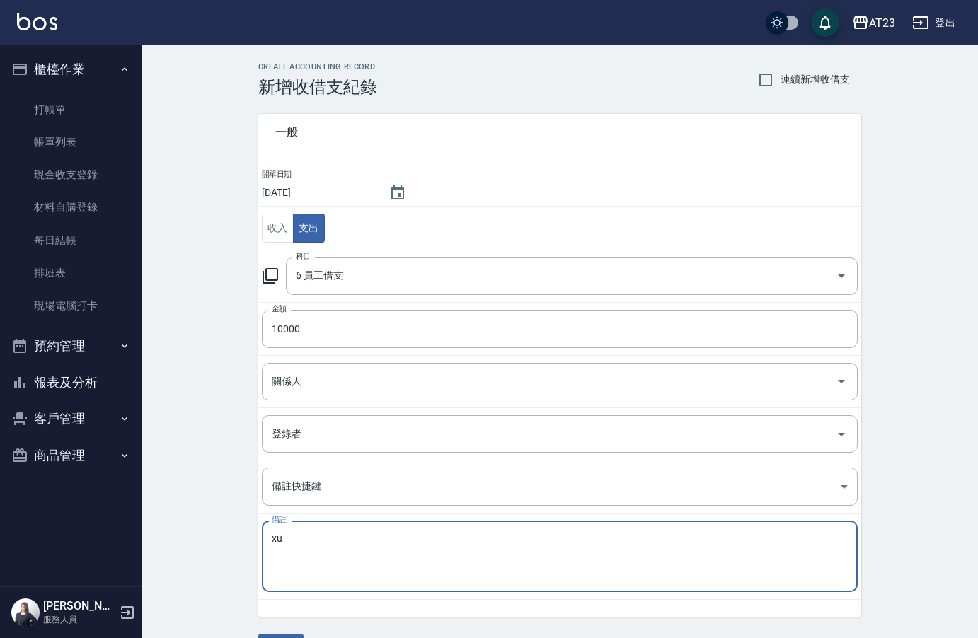
type textarea "x"
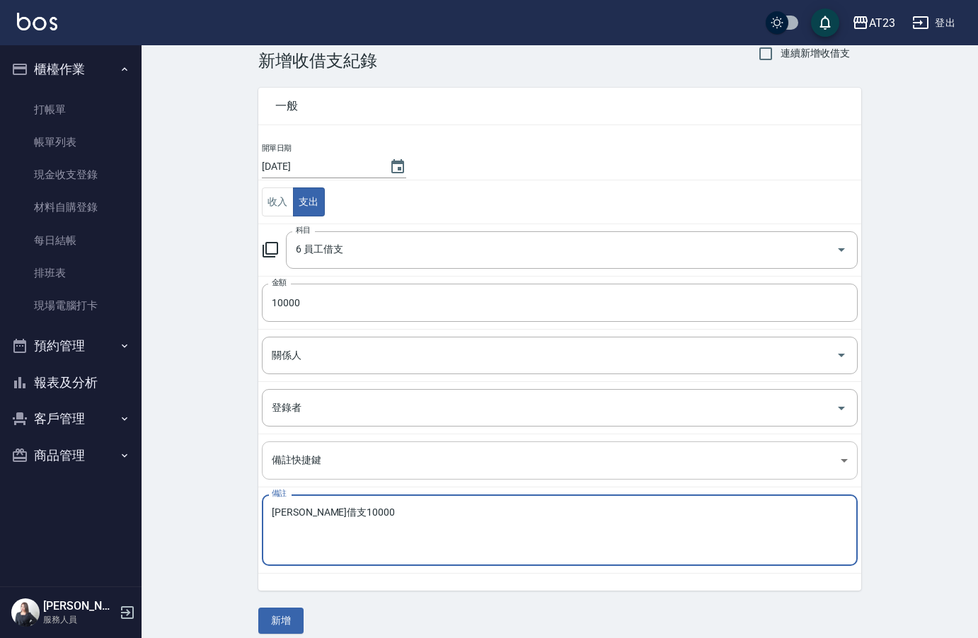
scroll to position [39, 0]
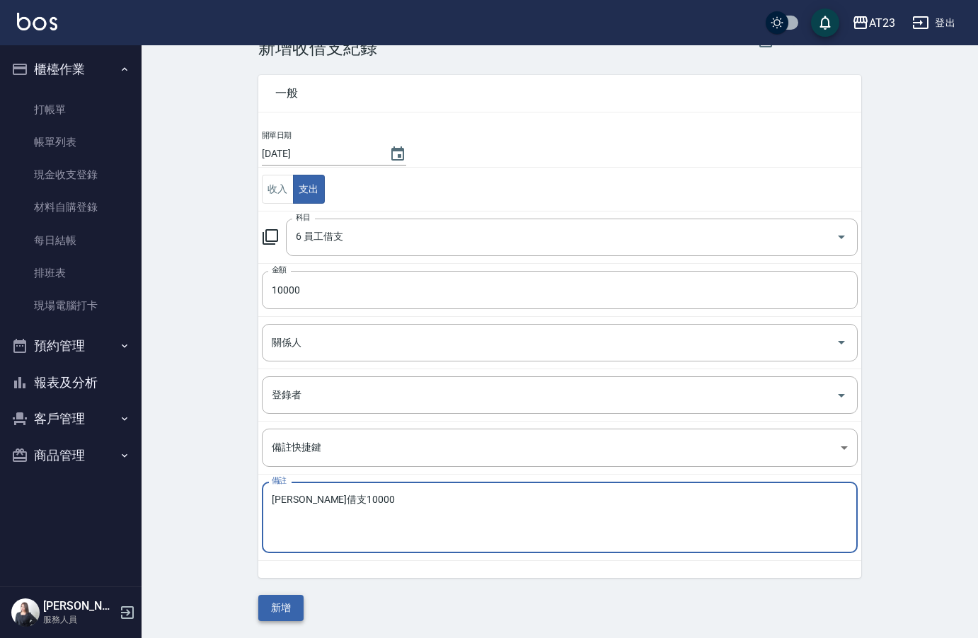
type textarea "亮亮借支10000"
click at [277, 607] on button "新增" at bounding box center [280, 608] width 45 height 26
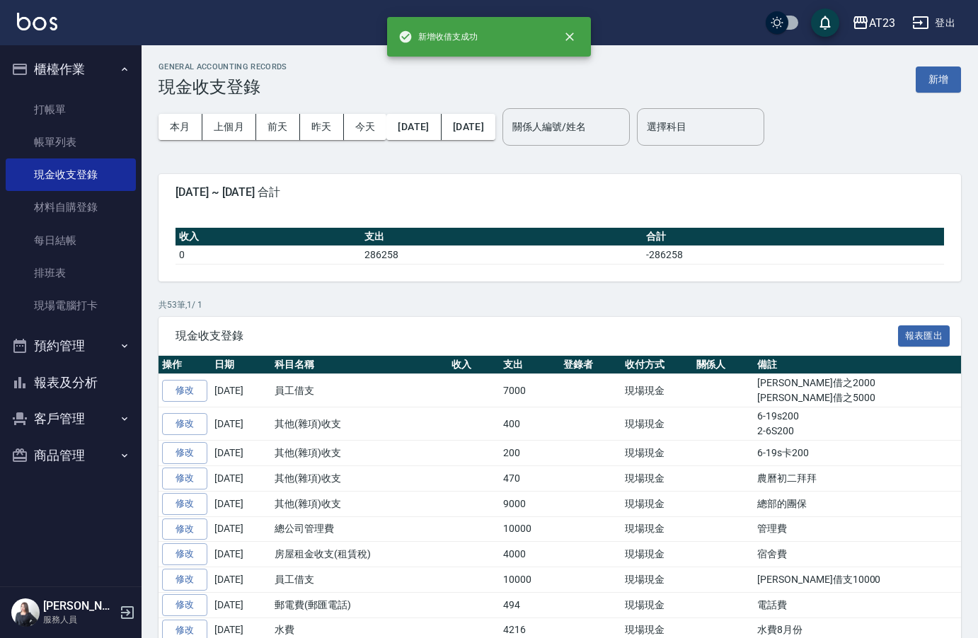
click at [62, 408] on button "客戶管理" at bounding box center [71, 419] width 130 height 37
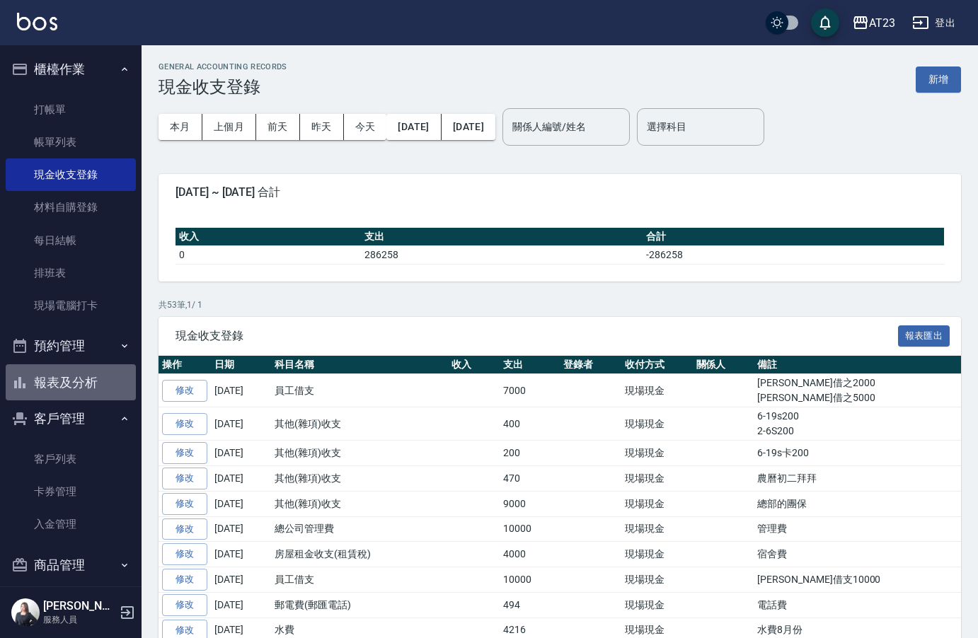
click at [64, 379] on button "報表及分析" at bounding box center [71, 383] width 130 height 37
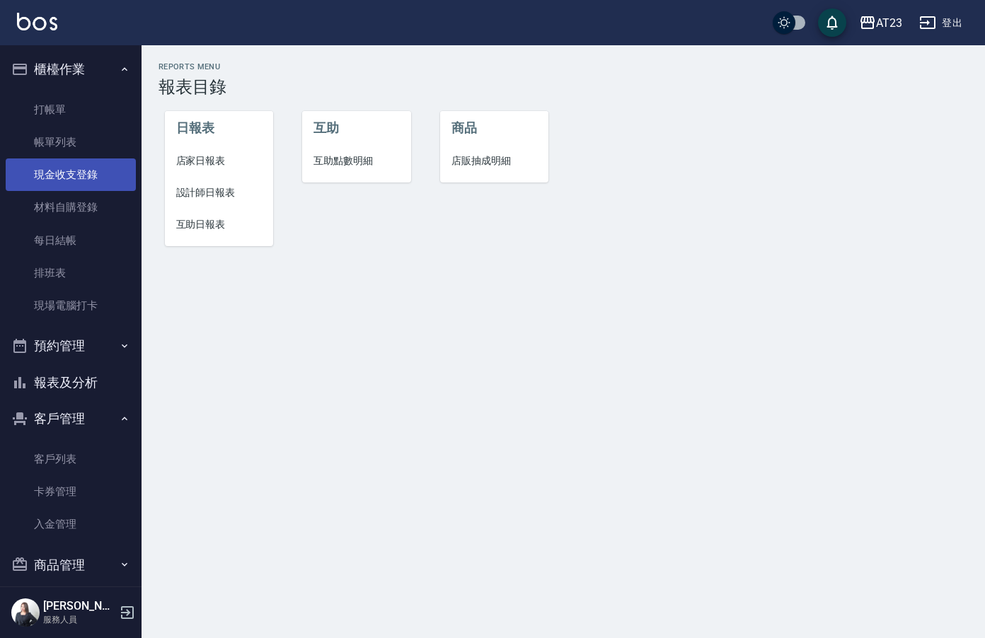
click at [102, 176] on link "現金收支登錄" at bounding box center [71, 175] width 130 height 33
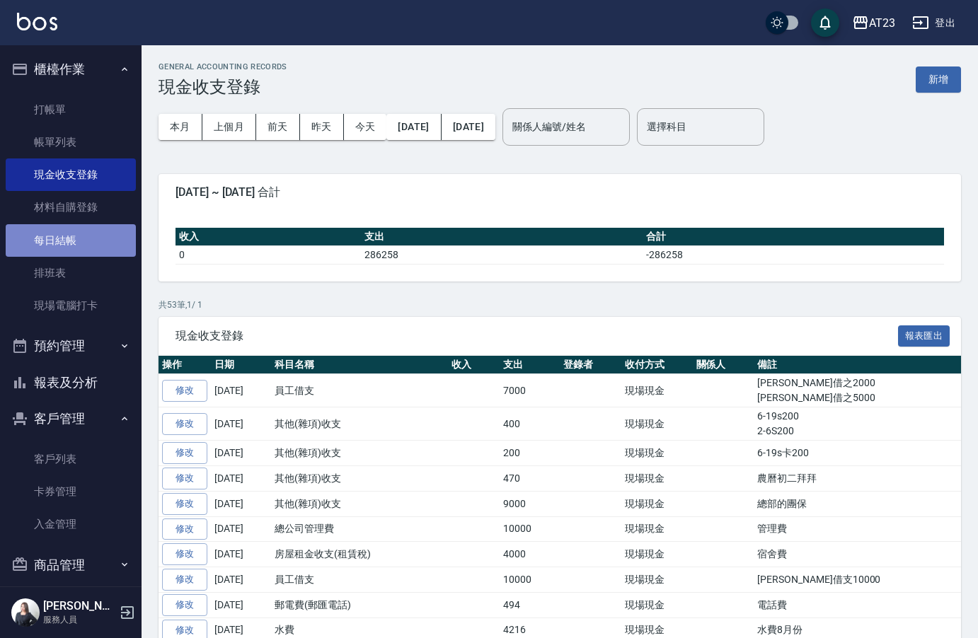
click at [79, 242] on link "每日結帳" at bounding box center [71, 240] width 130 height 33
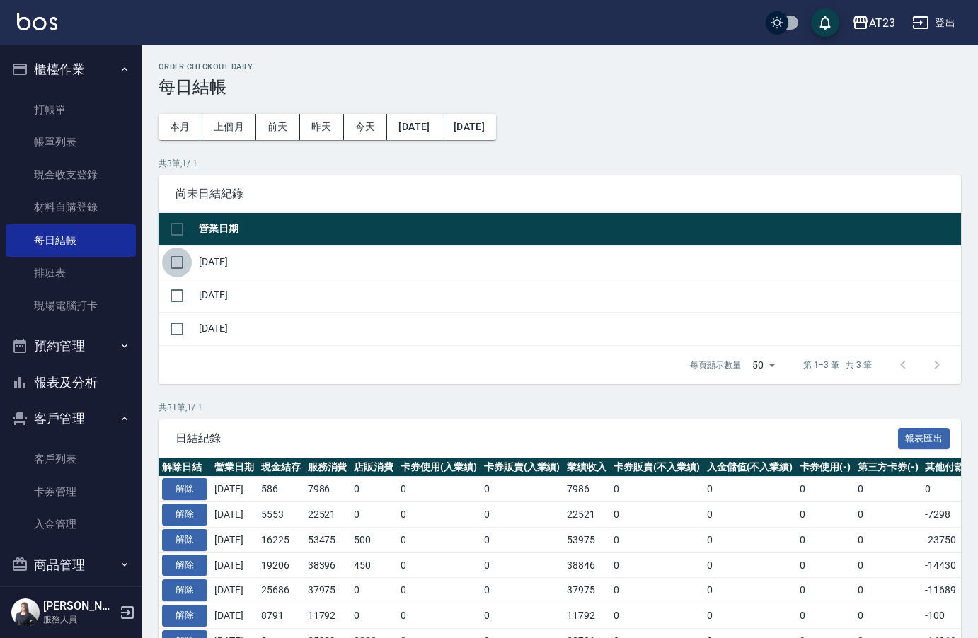
click at [164, 253] on input "checkbox" at bounding box center [177, 263] width 30 height 30
checkbox input "true"
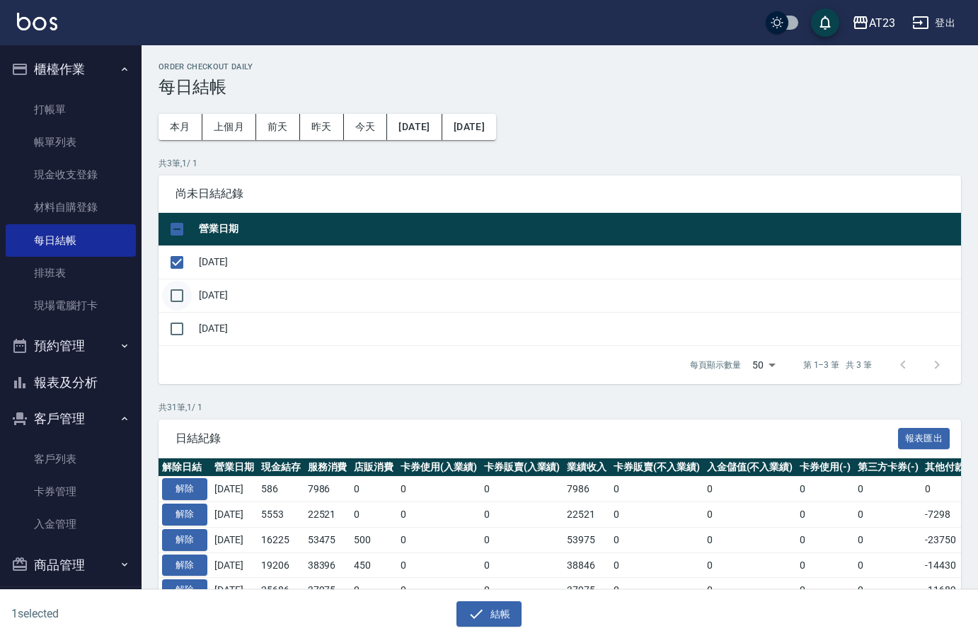
click at [176, 299] on input "checkbox" at bounding box center [177, 296] width 30 height 30
checkbox input "true"
click at [492, 615] on button "結帳" at bounding box center [490, 615] width 66 height 26
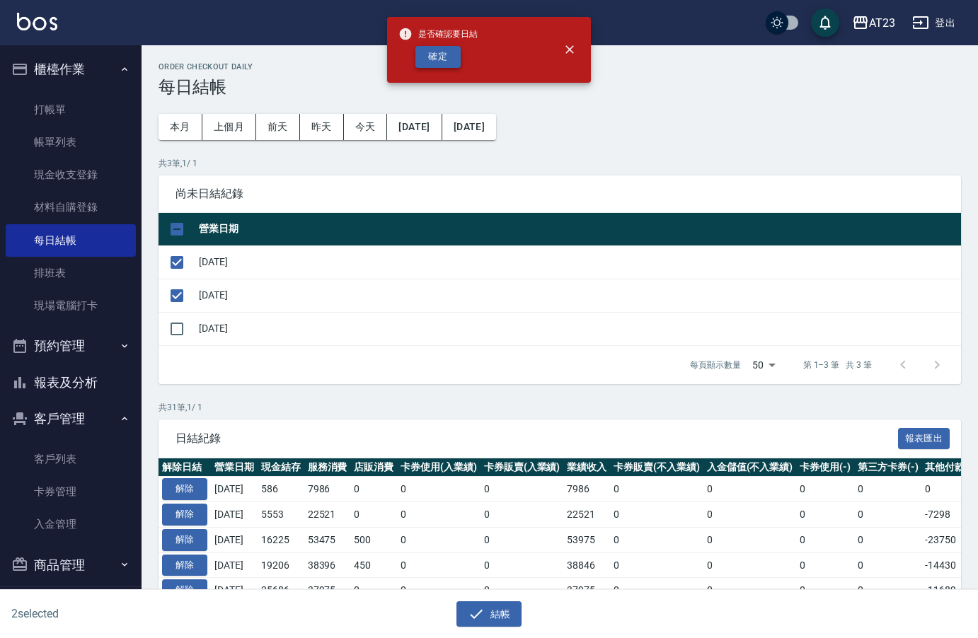
click at [447, 62] on button "確定" at bounding box center [437, 57] width 45 height 22
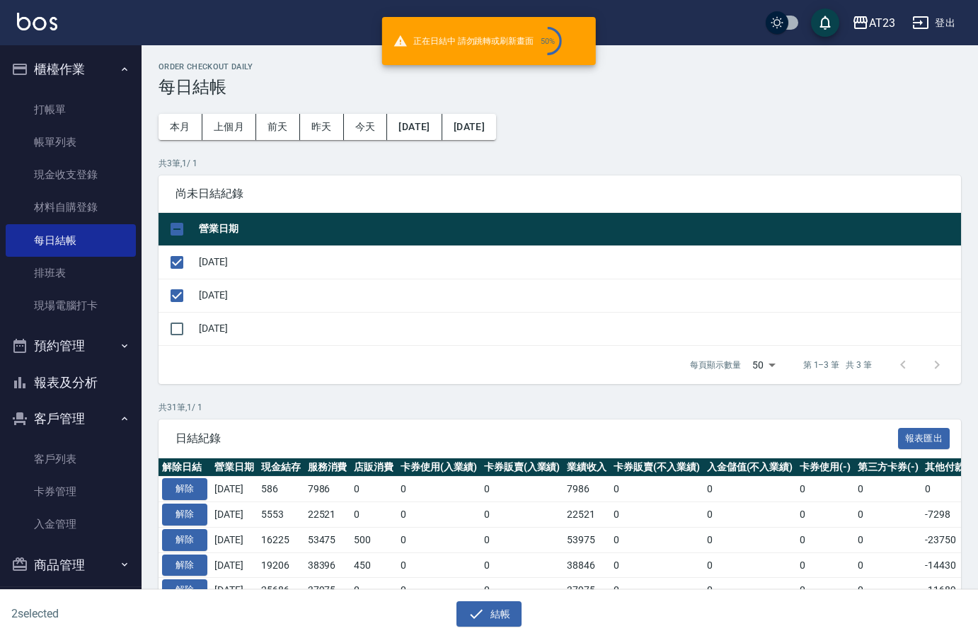
checkbox input "false"
